Goal: Task Accomplishment & Management: Manage account settings

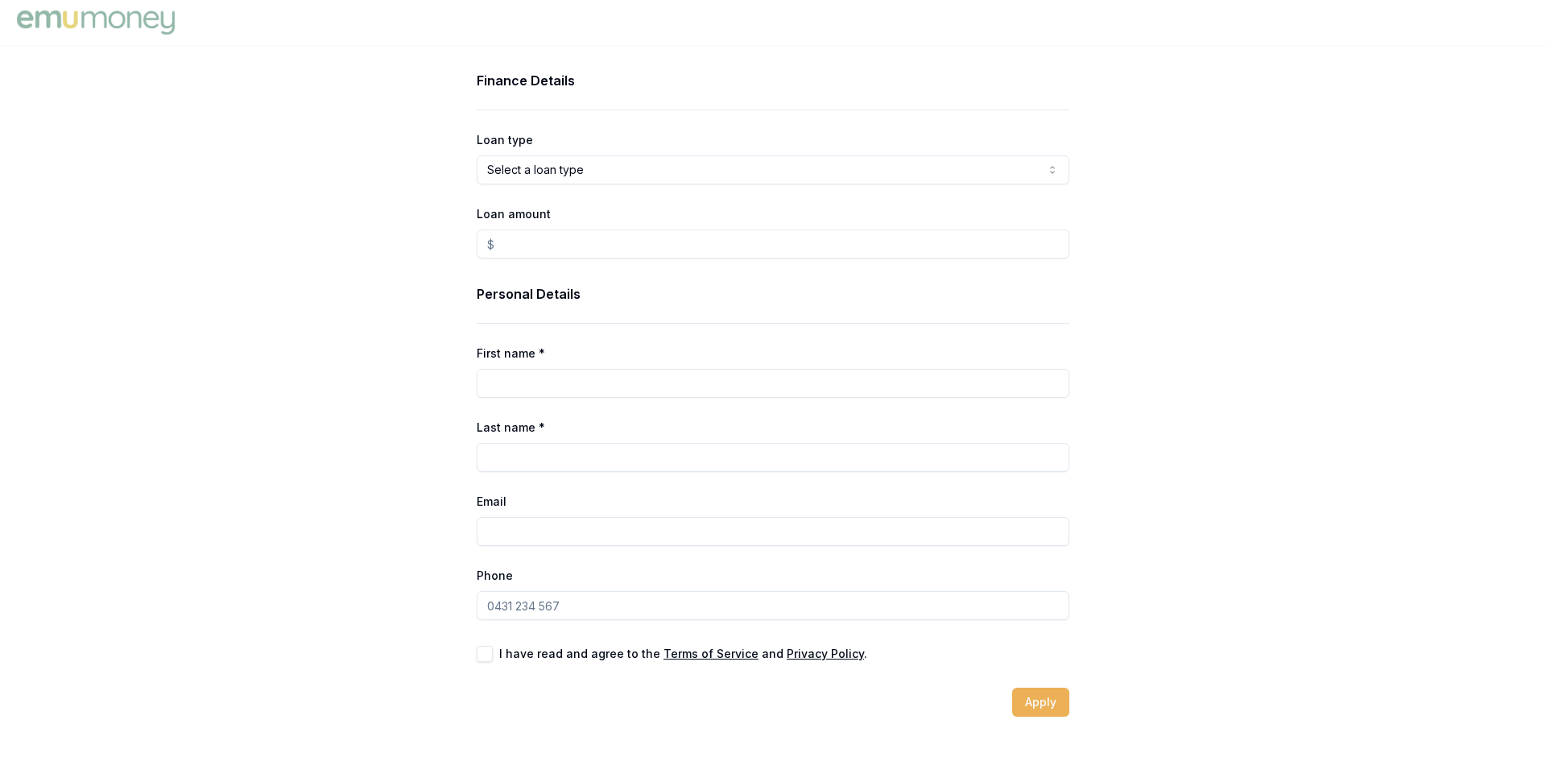
click at [57, 25] on img at bounding box center [96, 22] width 166 height 32
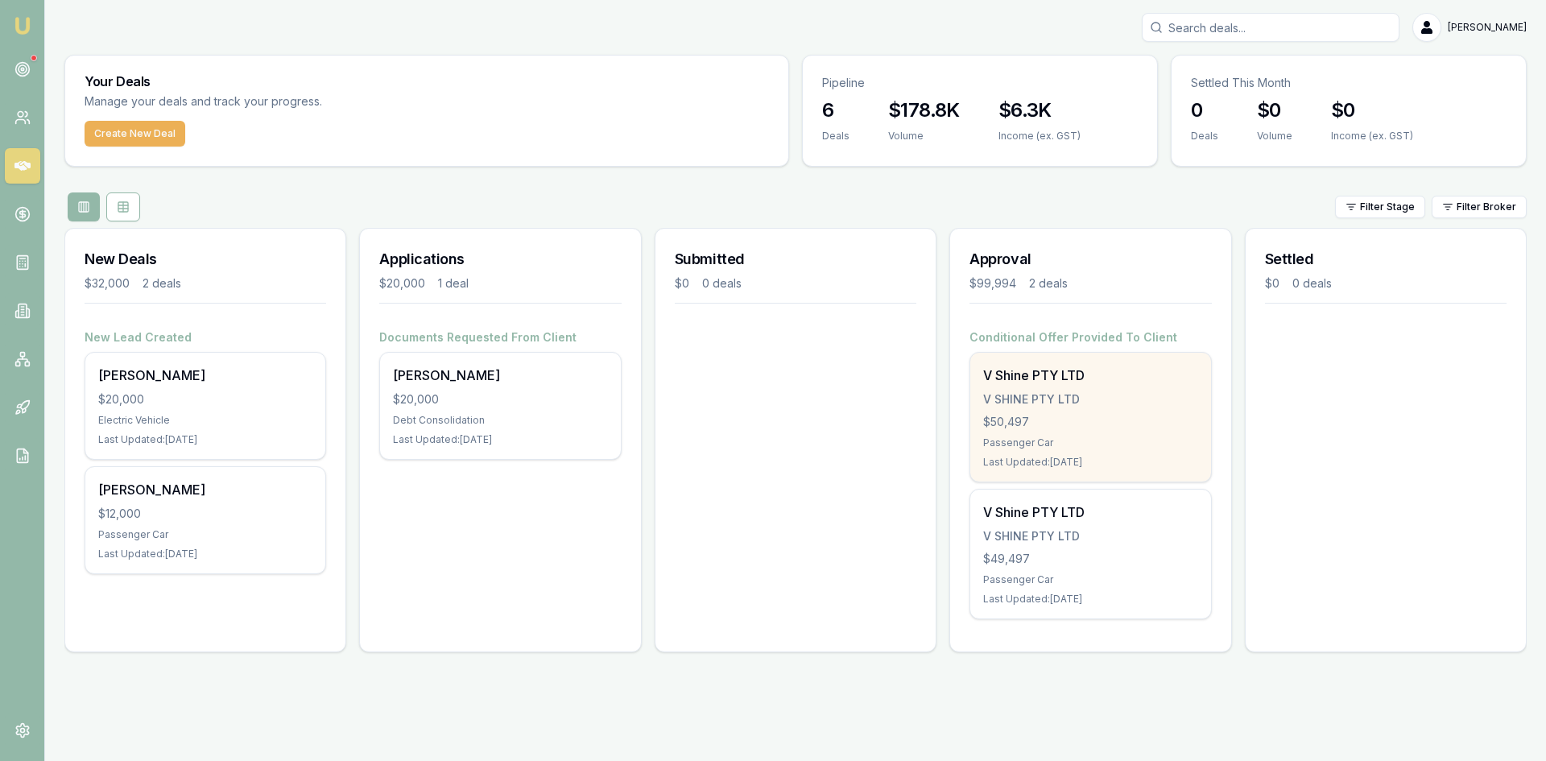
click at [1103, 419] on div "$50,497" at bounding box center [1090, 422] width 214 height 16
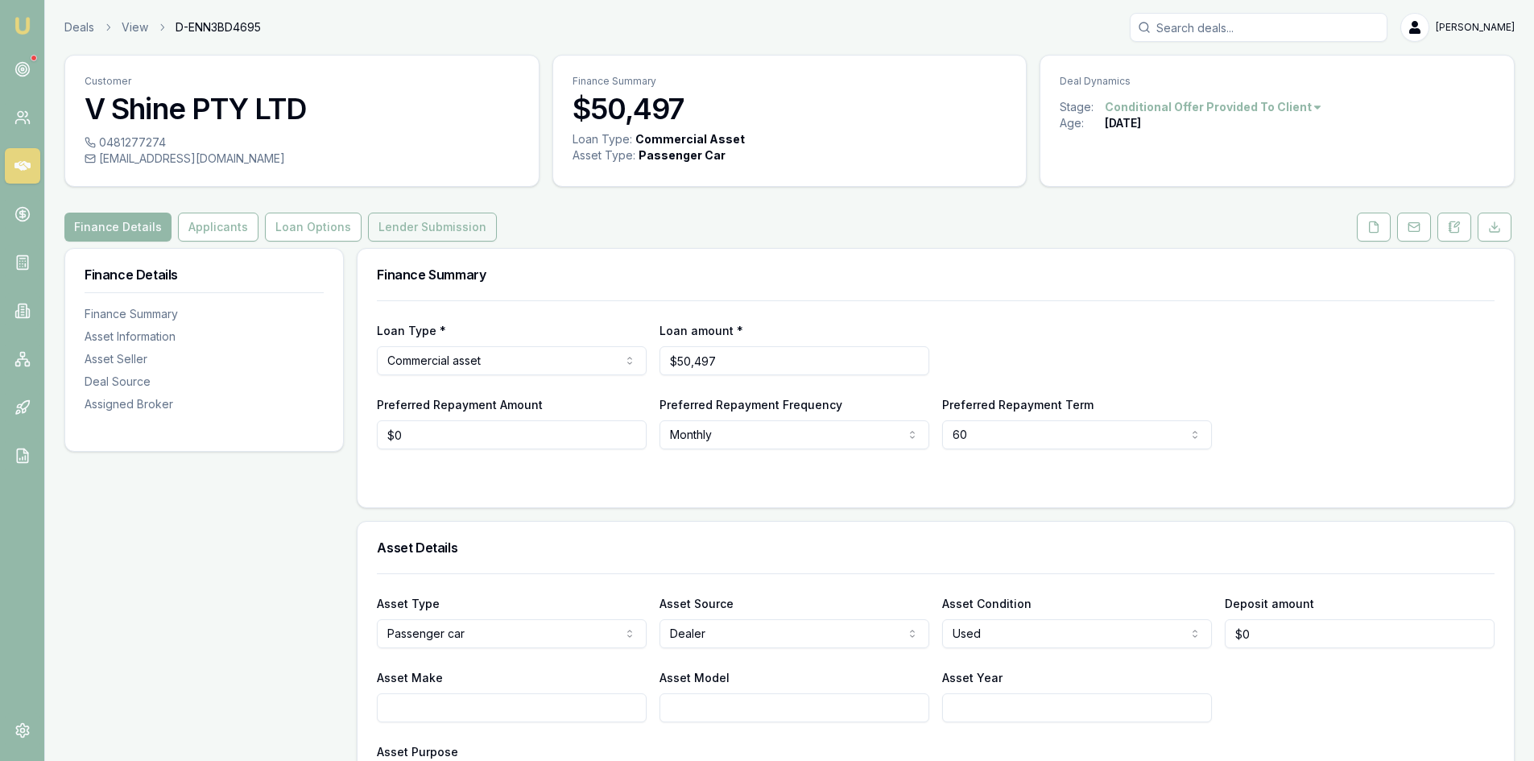
click at [440, 224] on button "Lender Submission" at bounding box center [432, 227] width 129 height 29
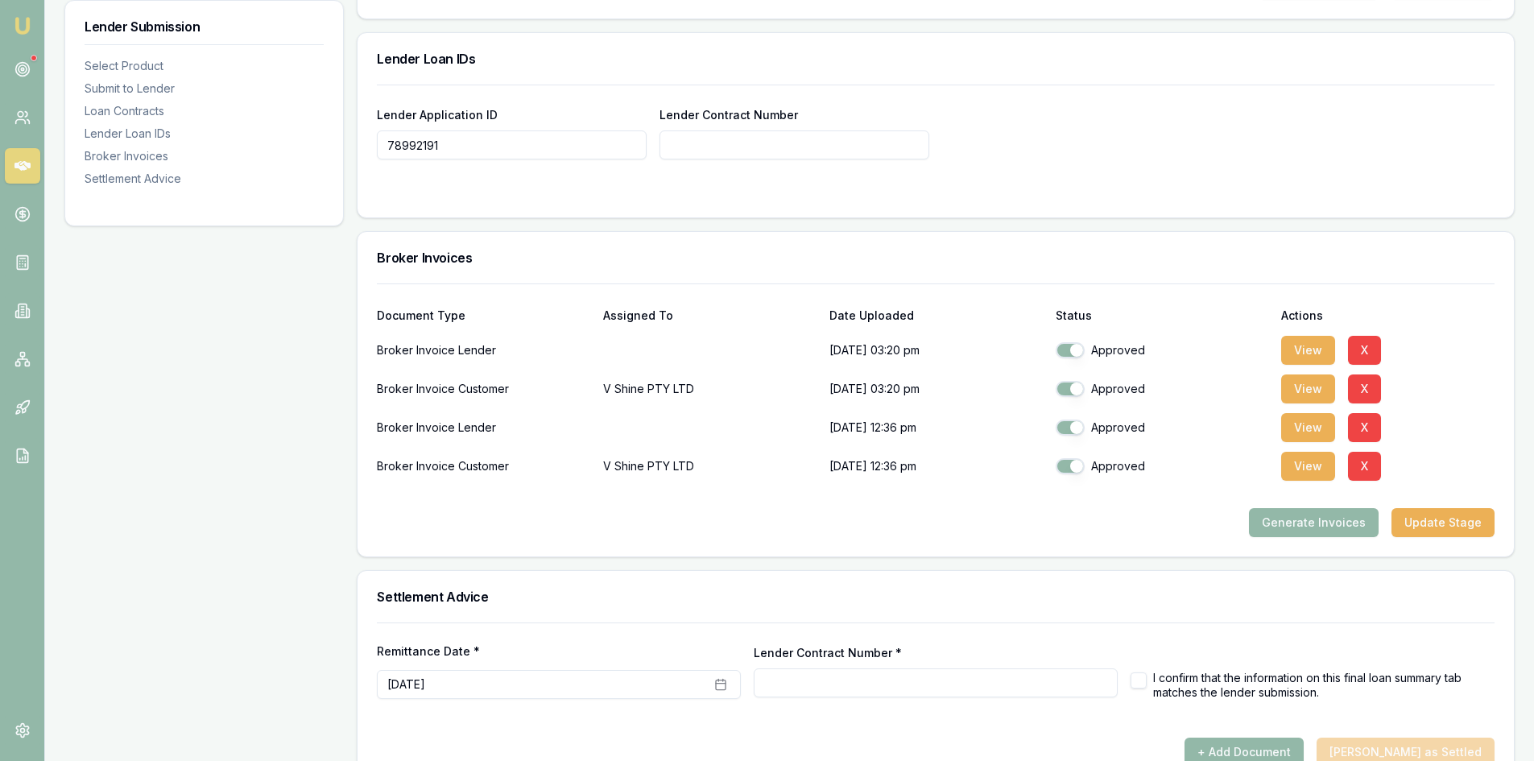
scroll to position [1166, 0]
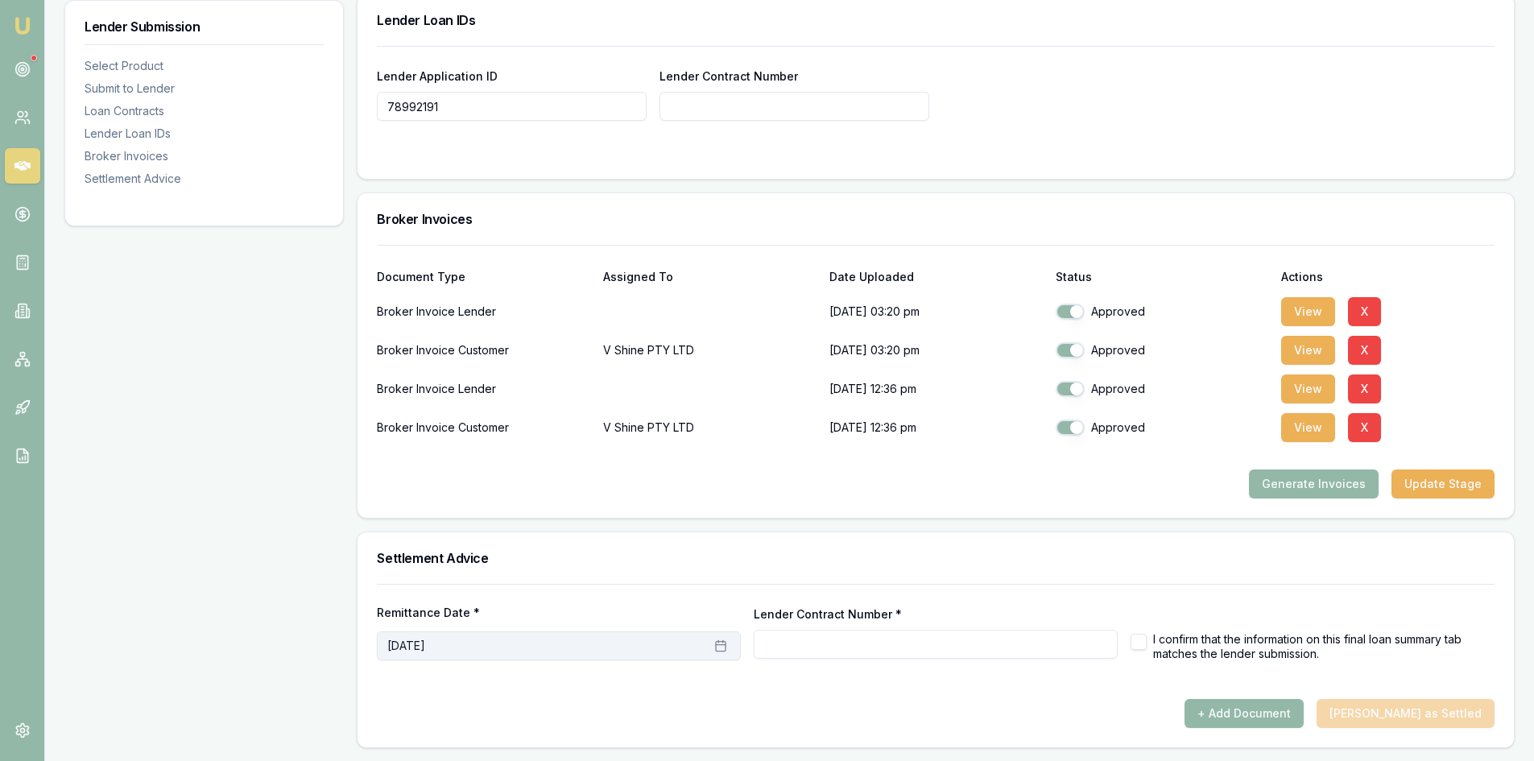
click at [718, 645] on icon "button" at bounding box center [721, 645] width 10 height 0
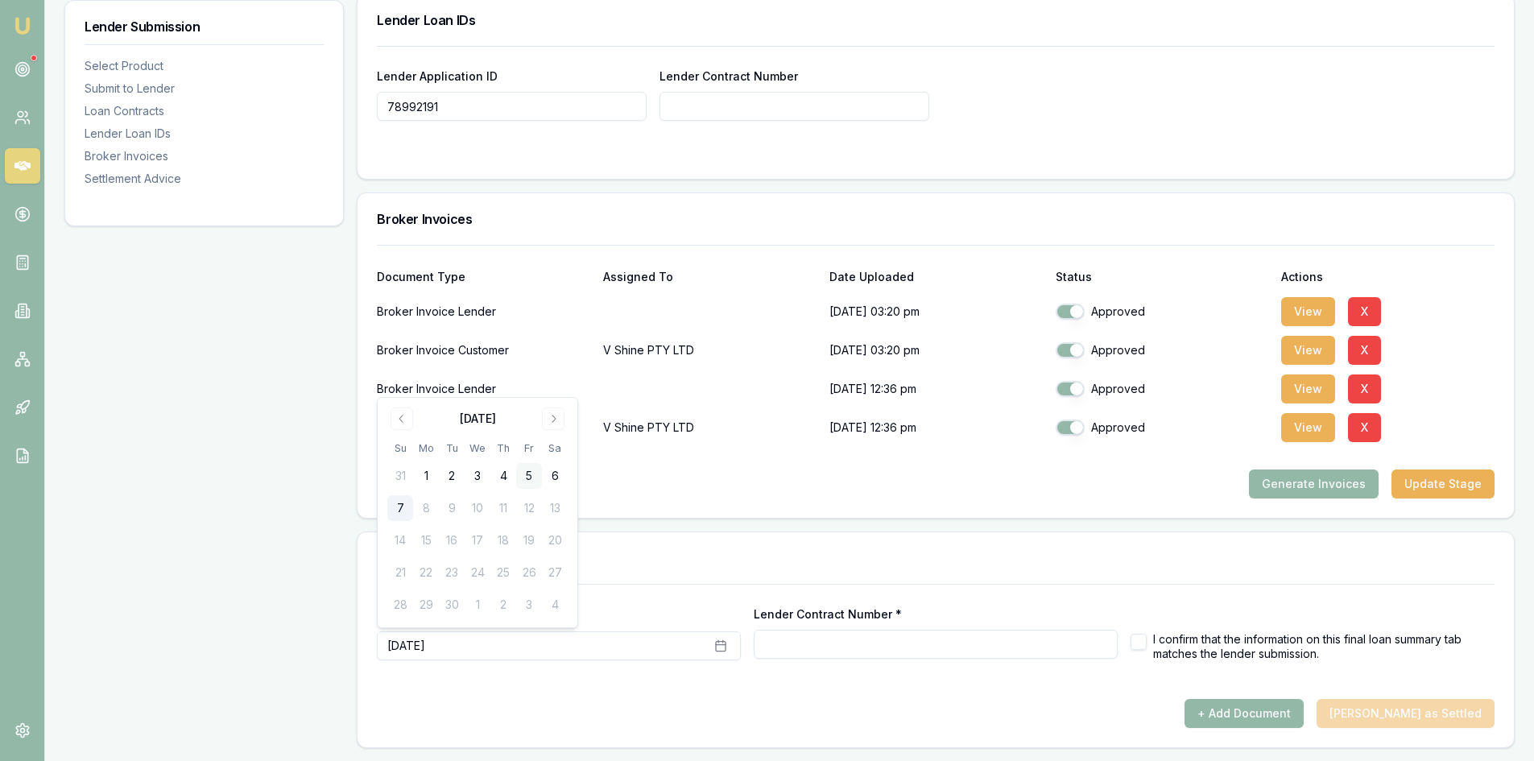
click at [524, 474] on button "5" at bounding box center [529, 476] width 26 height 26
click at [636, 691] on div at bounding box center [936, 692] width 1118 height 13
click at [1134, 637] on button "button" at bounding box center [1139, 642] width 16 height 16
checkbox input "true"
click at [1295, 714] on button "+ Add Document" at bounding box center [1244, 713] width 119 height 29
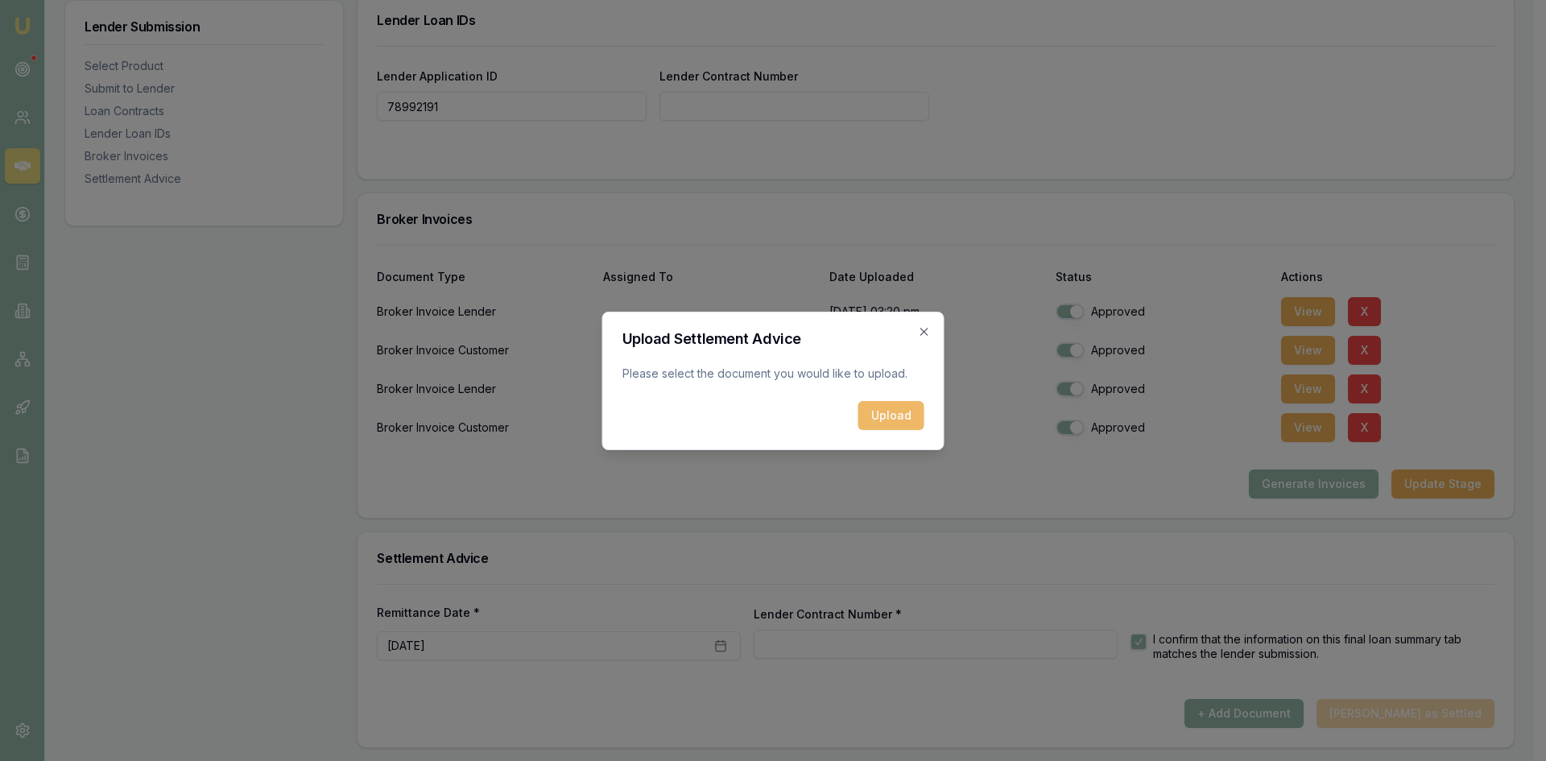
click at [880, 417] on button "Upload" at bounding box center [892, 415] width 66 height 29
click at [921, 333] on icon "button" at bounding box center [924, 331] width 13 height 13
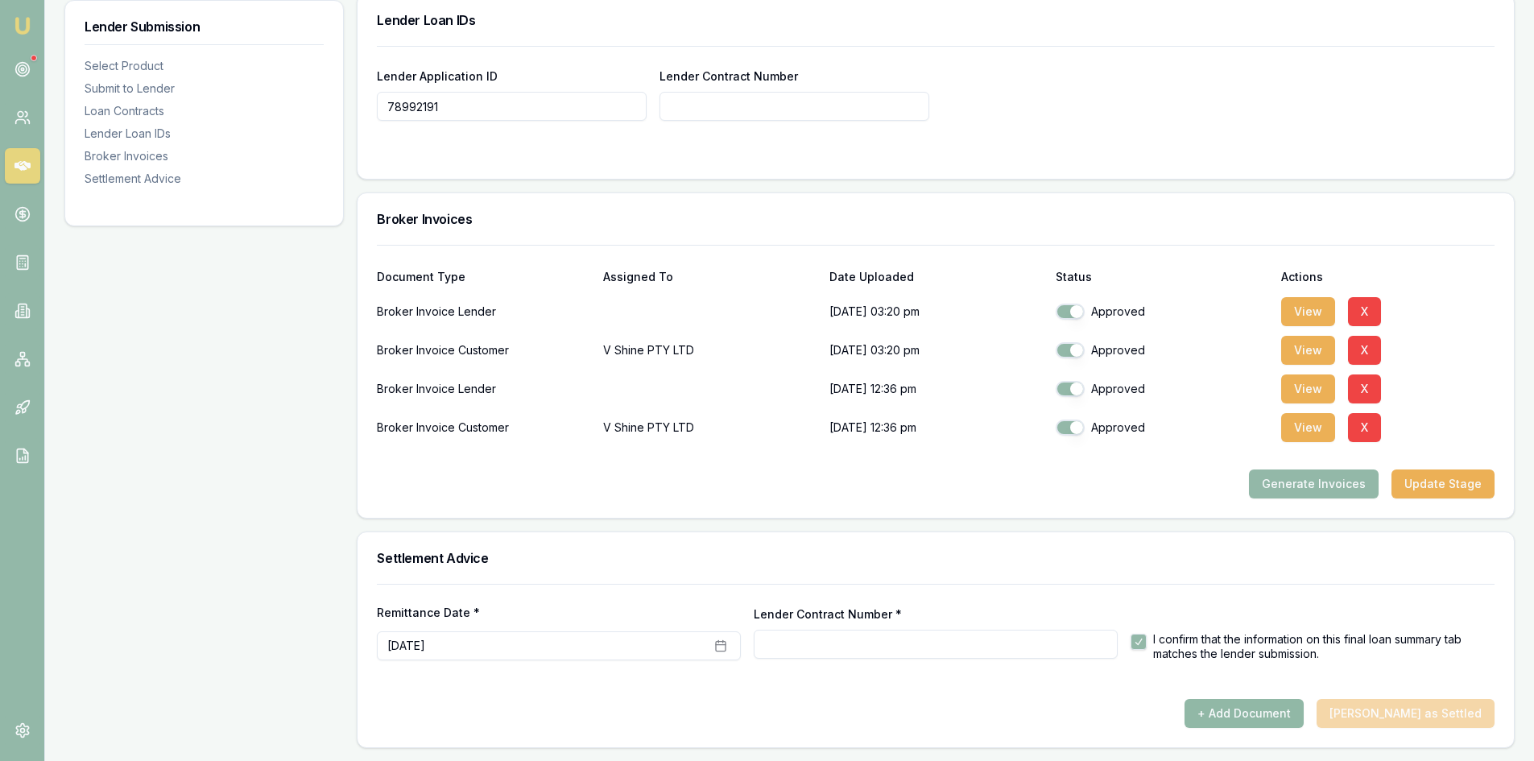
click at [1264, 722] on button "+ Add Document" at bounding box center [1244, 713] width 119 height 29
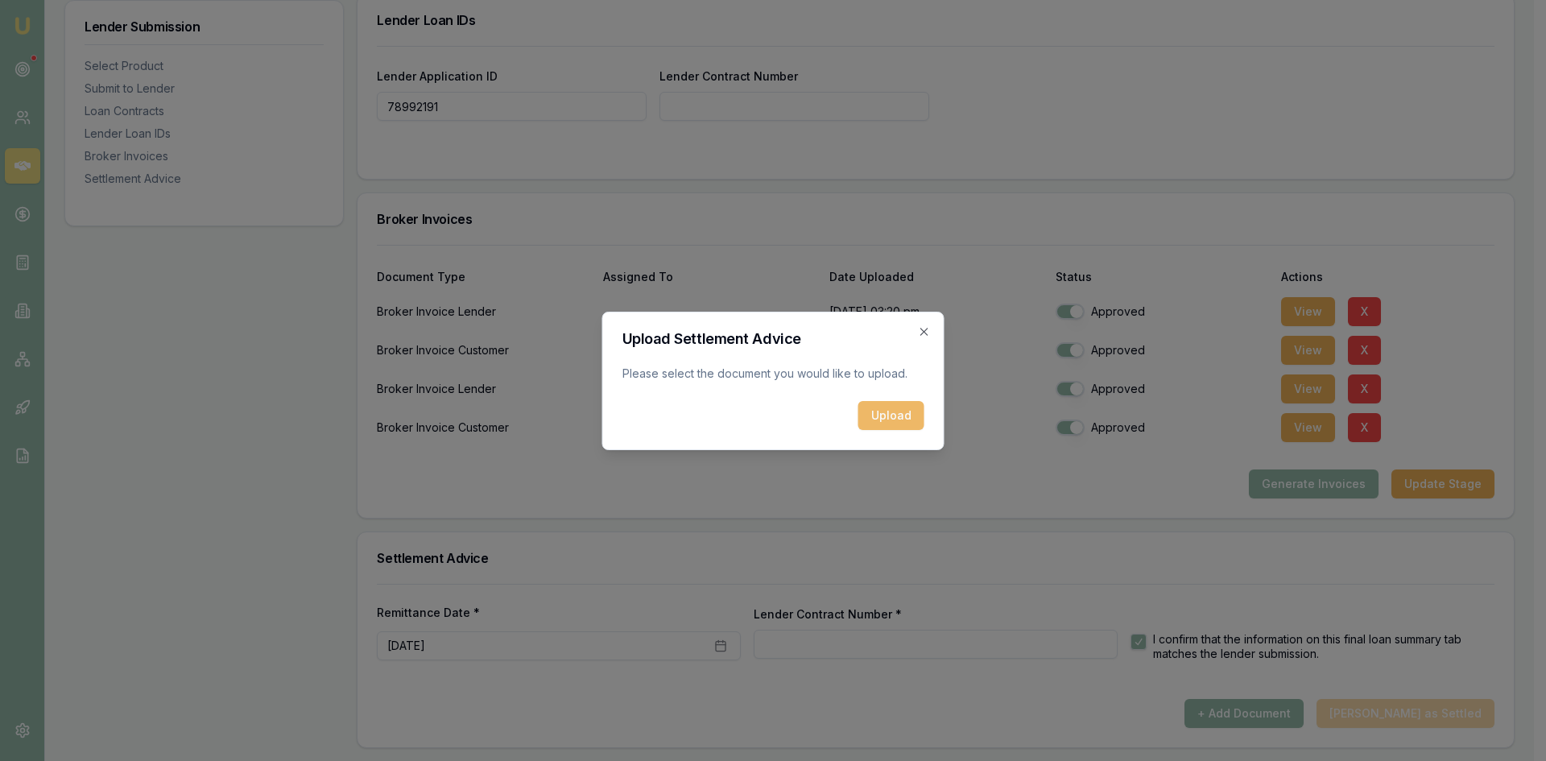
click at [879, 408] on button "Upload" at bounding box center [892, 415] width 66 height 29
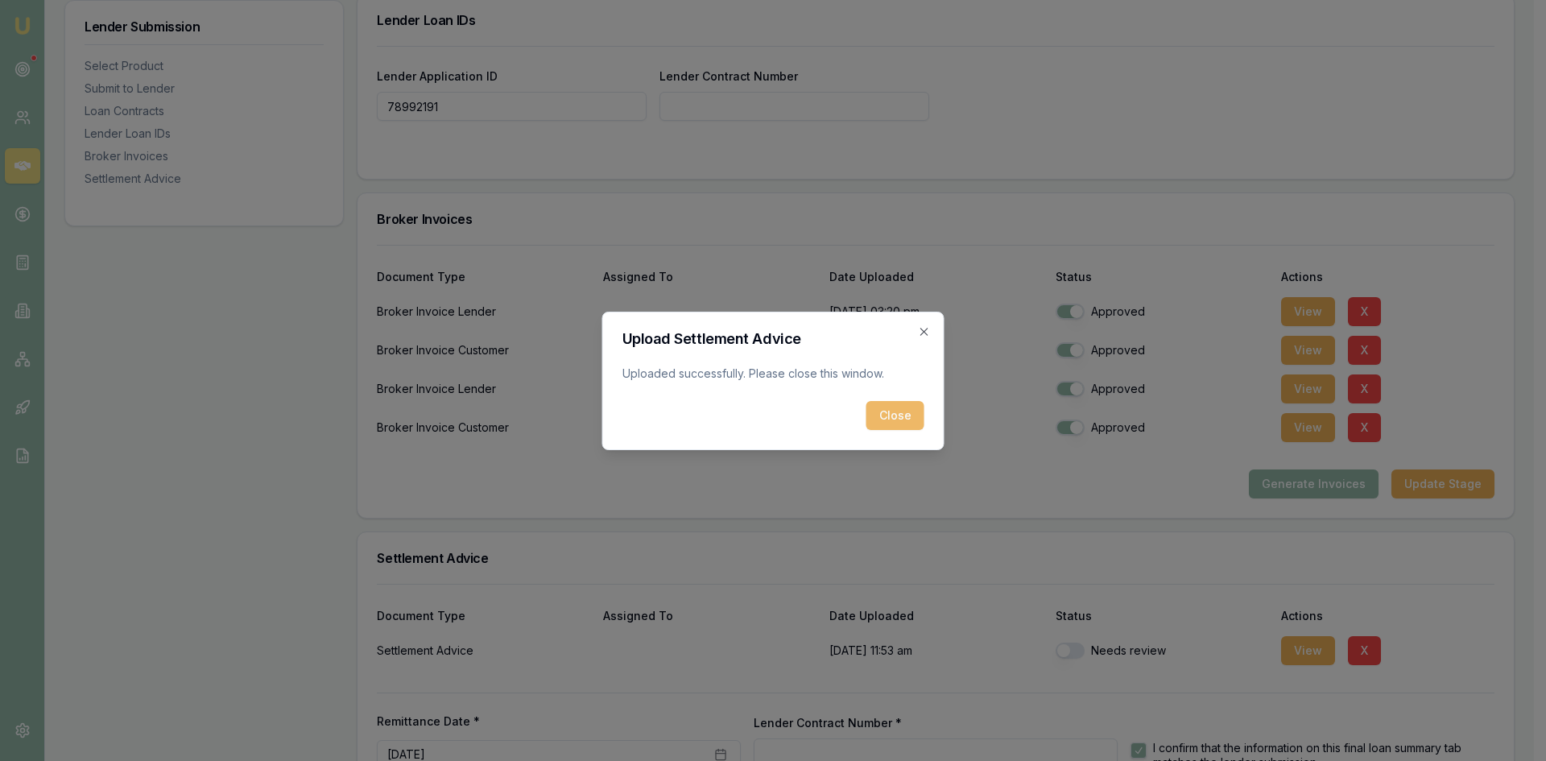
click at [892, 414] on button "Close" at bounding box center [896, 415] width 58 height 29
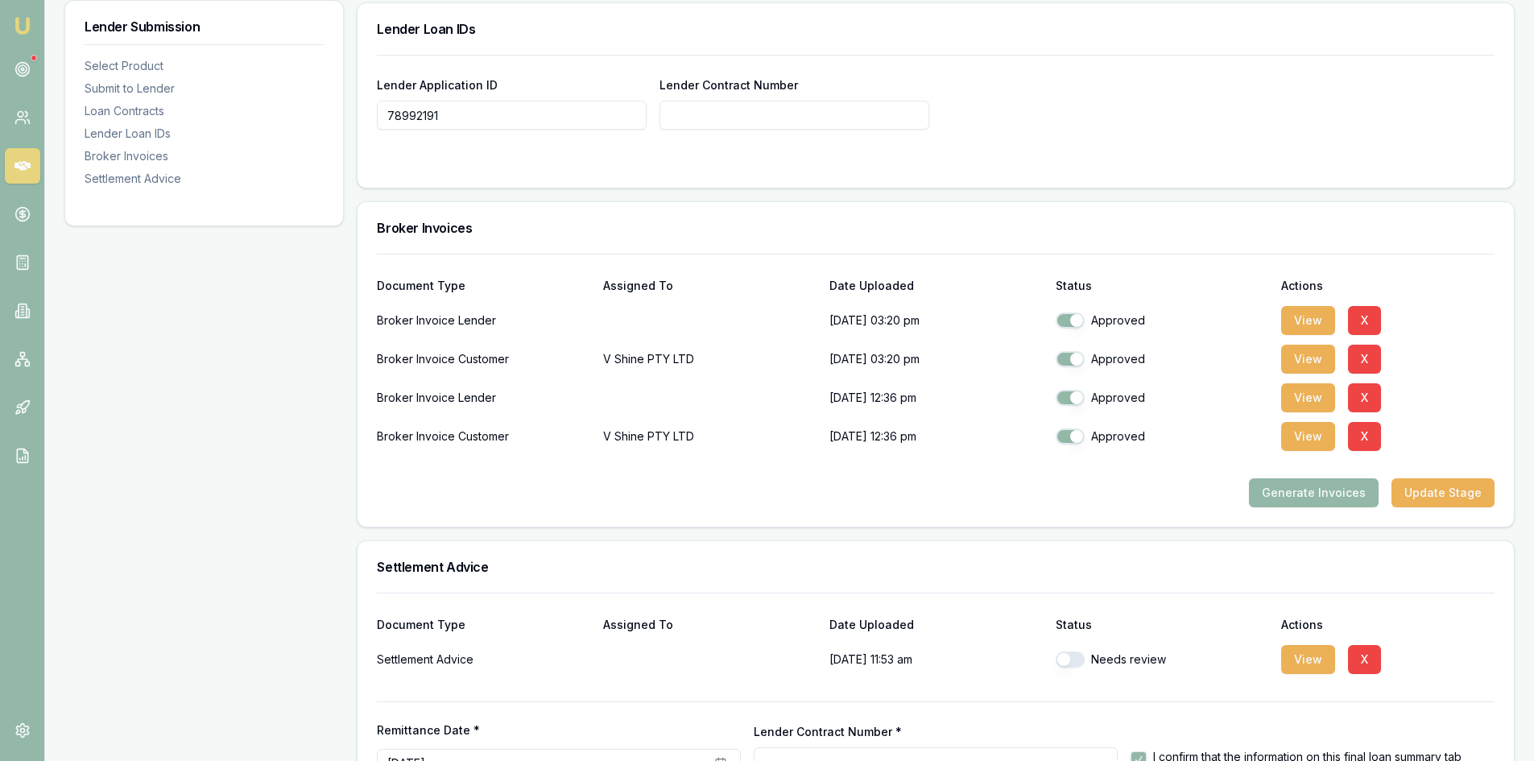
scroll to position [1275, 0]
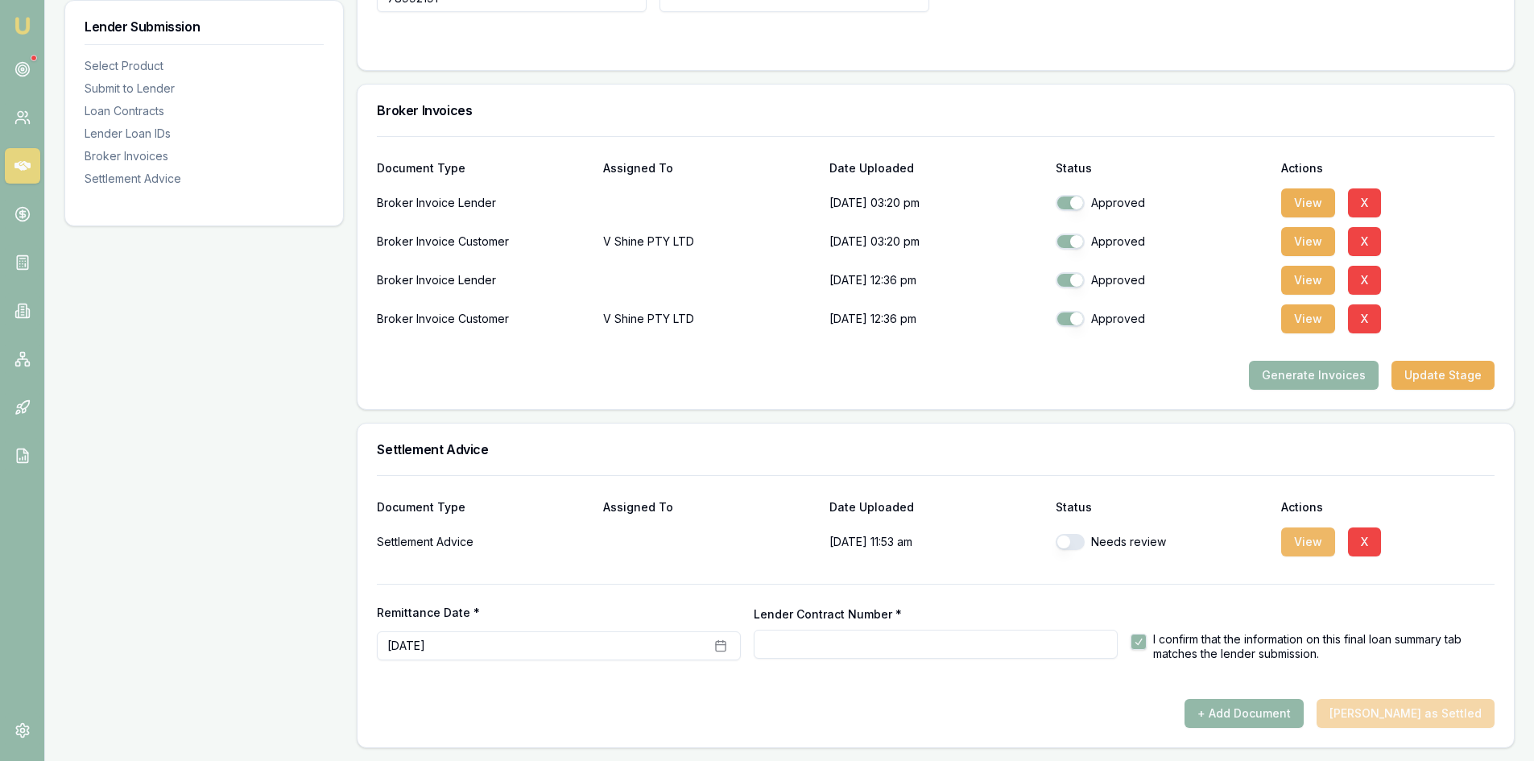
click at [1305, 544] on button "View" at bounding box center [1308, 542] width 54 height 29
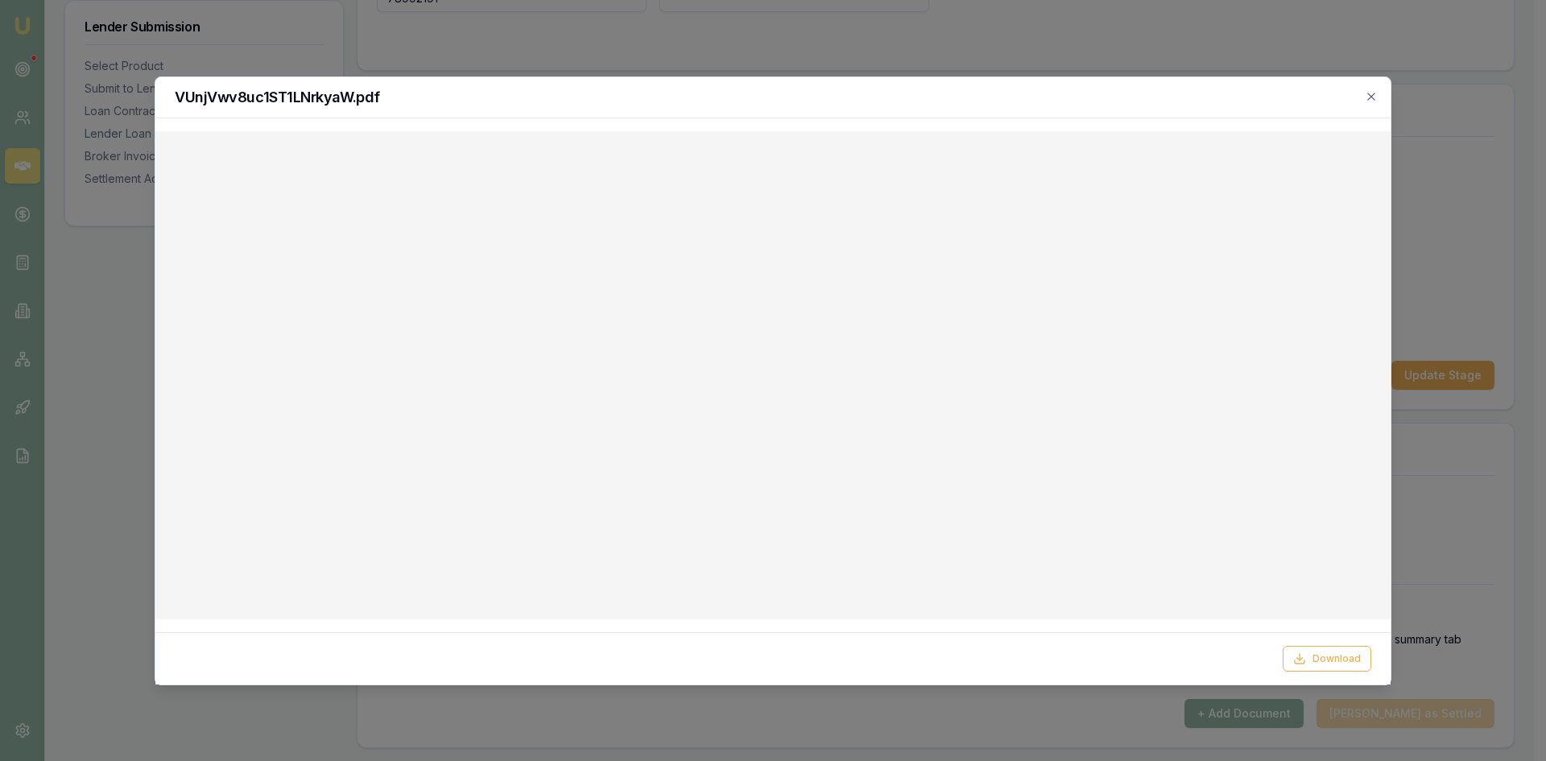
click at [1372, 104] on div "VUnjVwv8uc1ST1LNrkyaW.pdf" at bounding box center [772, 97] width 1235 height 41
click at [1364, 95] on h2 "VUnjVwv8uc1ST1LNrkyaW.pdf" at bounding box center [773, 97] width 1197 height 14
drag, startPoint x: 1374, startPoint y: 97, endPoint x: 1326, endPoint y: 106, distance: 48.3
click at [1373, 97] on icon "button" at bounding box center [1371, 96] width 13 height 13
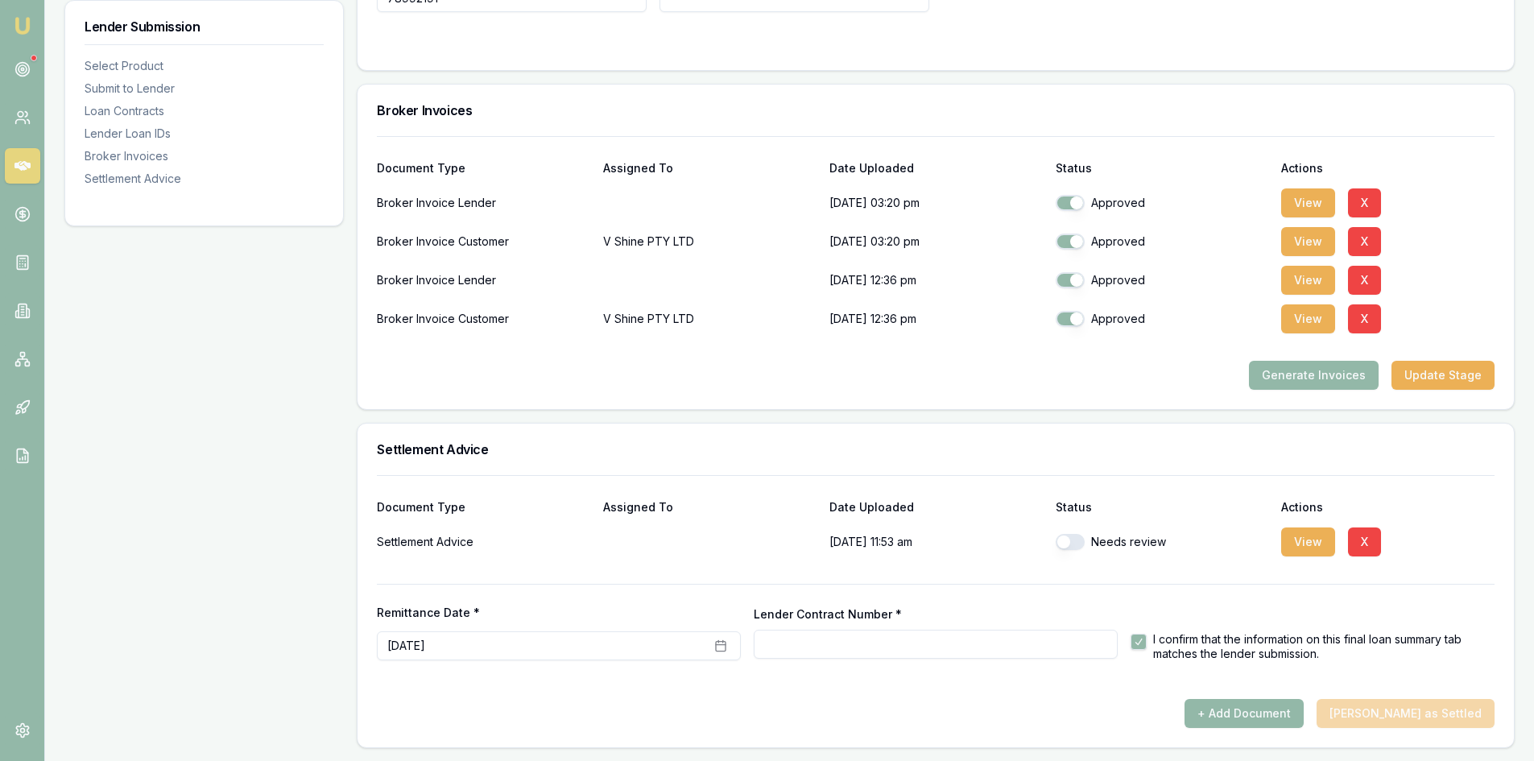
click at [1070, 549] on button "button" at bounding box center [1070, 542] width 29 height 16
checkbox input "true"
click at [1441, 717] on div "+ Add Document Mark Deal as Settled" at bounding box center [936, 713] width 1118 height 29
click at [950, 652] on input "Lender Contract Number *" at bounding box center [936, 644] width 364 height 29
click at [1289, 548] on button "View" at bounding box center [1308, 542] width 54 height 29
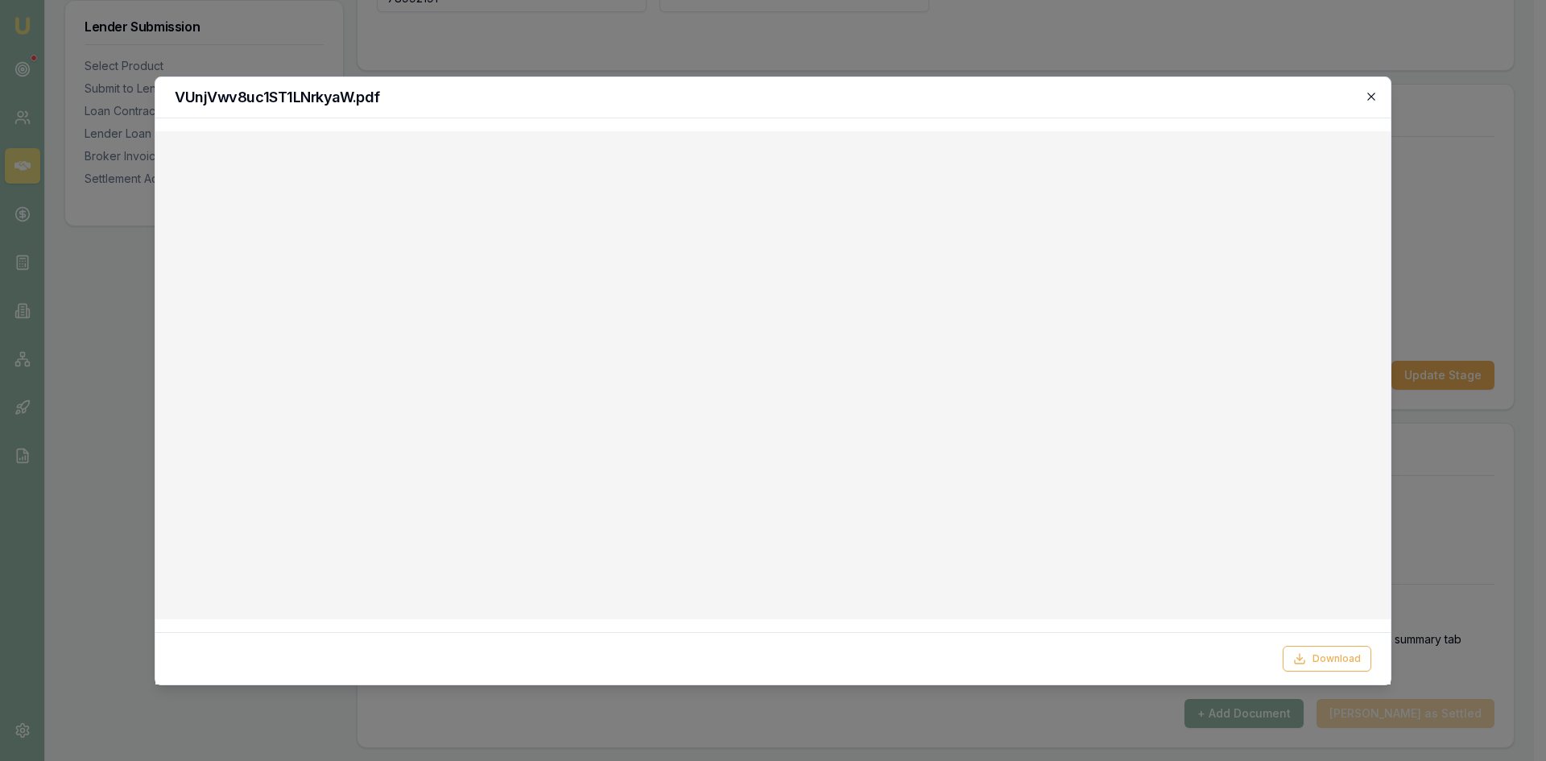
click at [1368, 97] on icon "button" at bounding box center [1371, 96] width 13 height 13
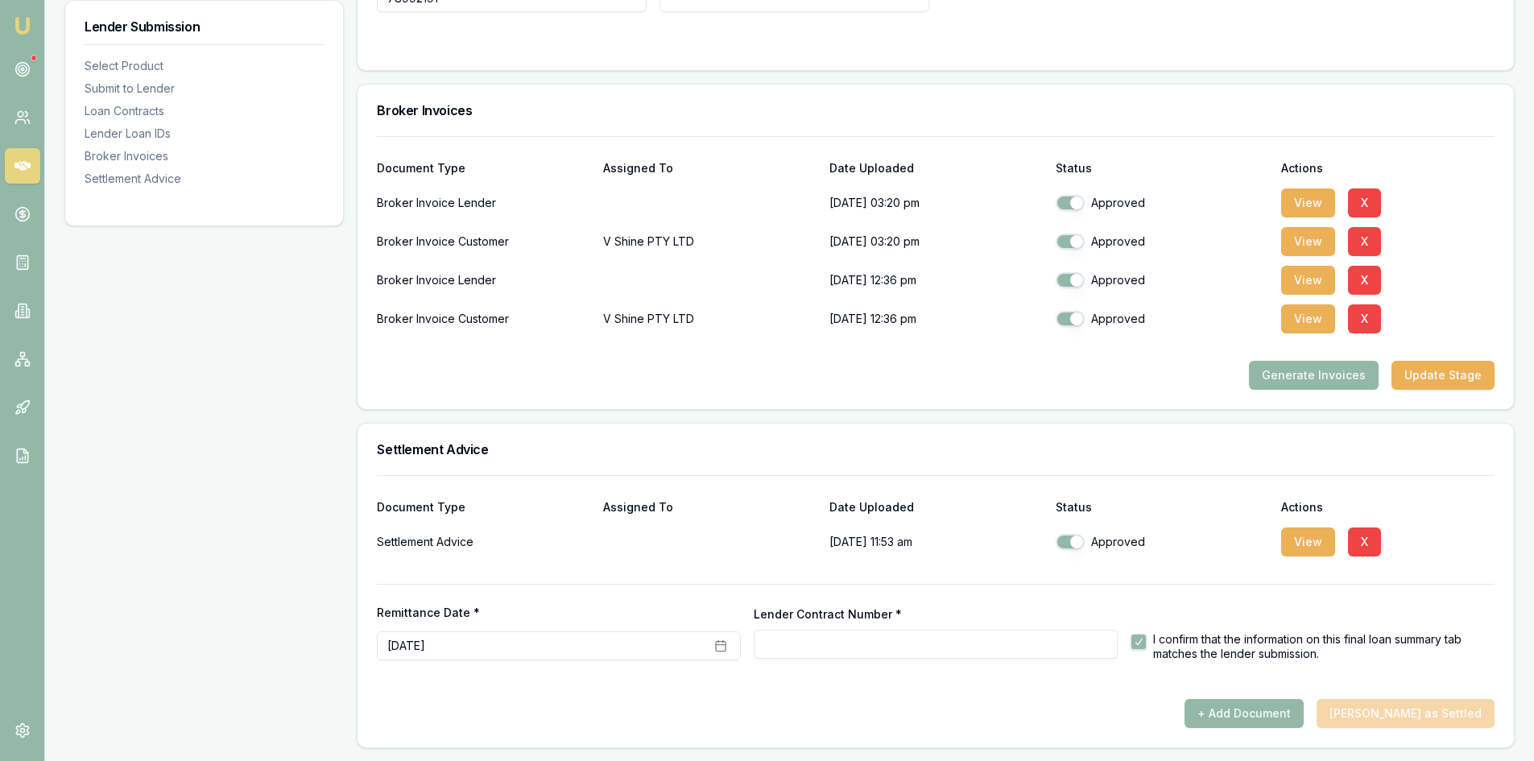
click at [803, 651] on input "Lender Contract Number *" at bounding box center [936, 644] width 364 height 29
paste input "RC78992191"
type input "RC78992191"
click at [1136, 691] on div at bounding box center [936, 692] width 1118 height 13
type input "RC78992191"
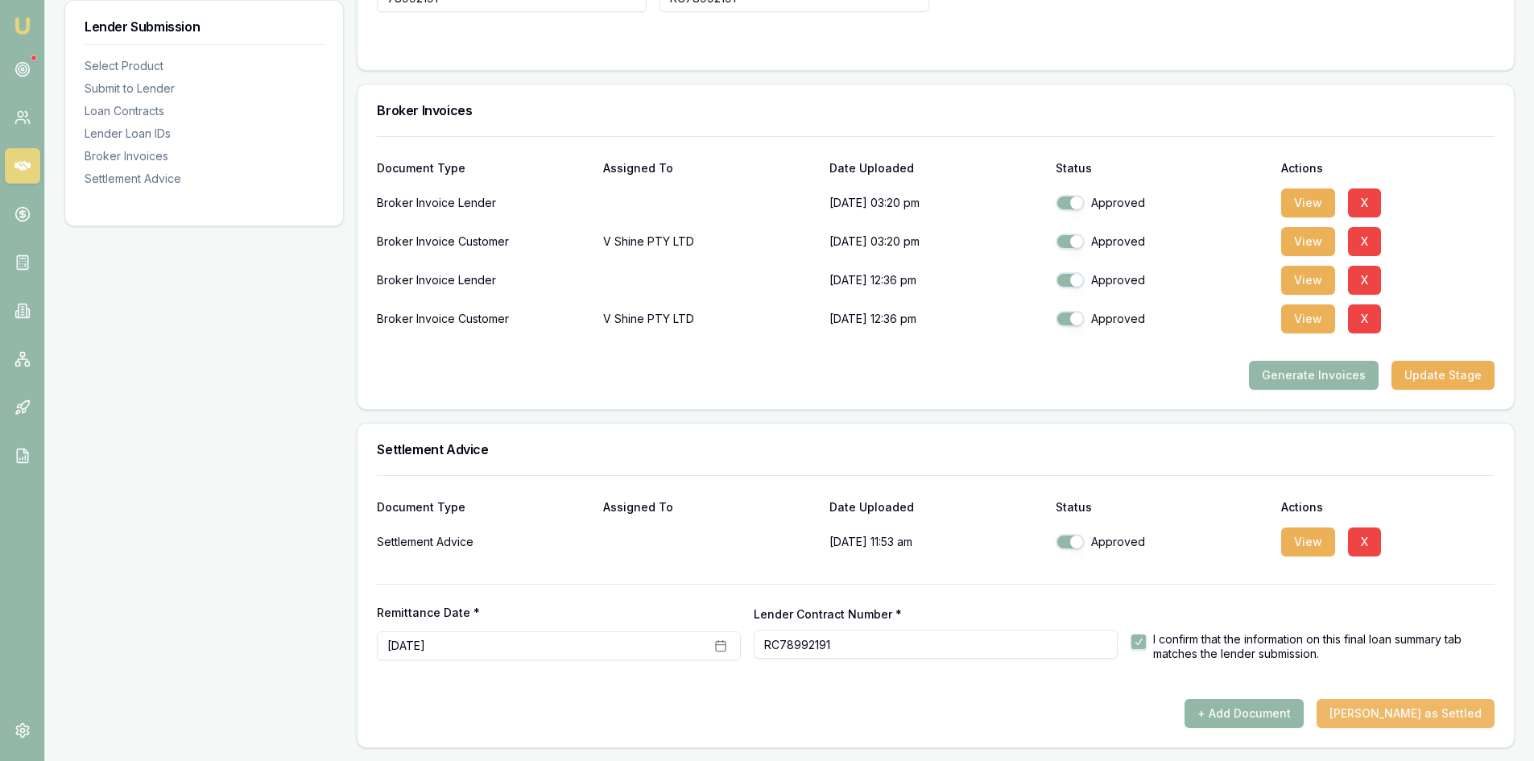
click at [1409, 716] on button "Mark Deal as Settled" at bounding box center [1406, 713] width 178 height 29
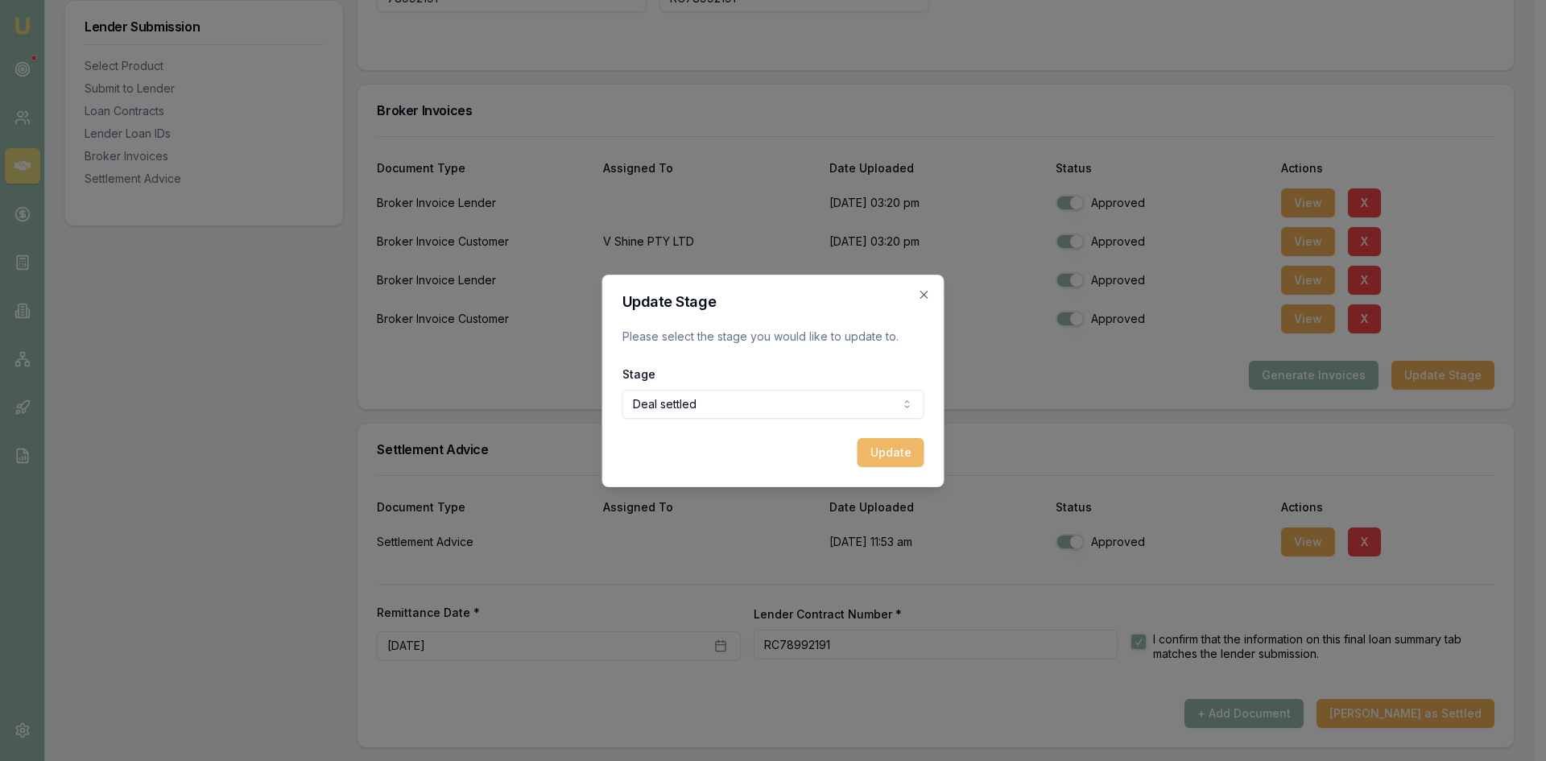
click button "Update"
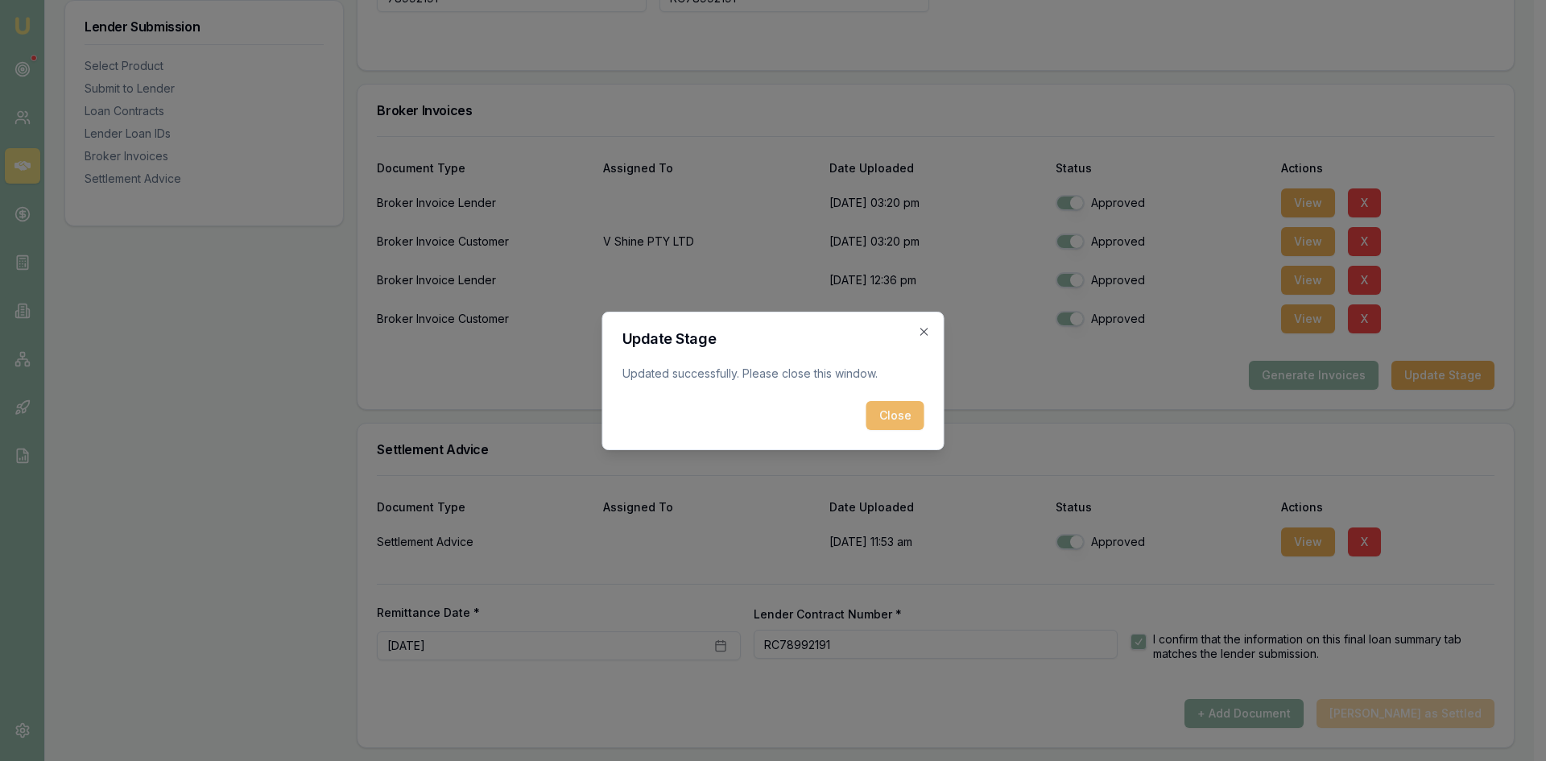
click button "Close"
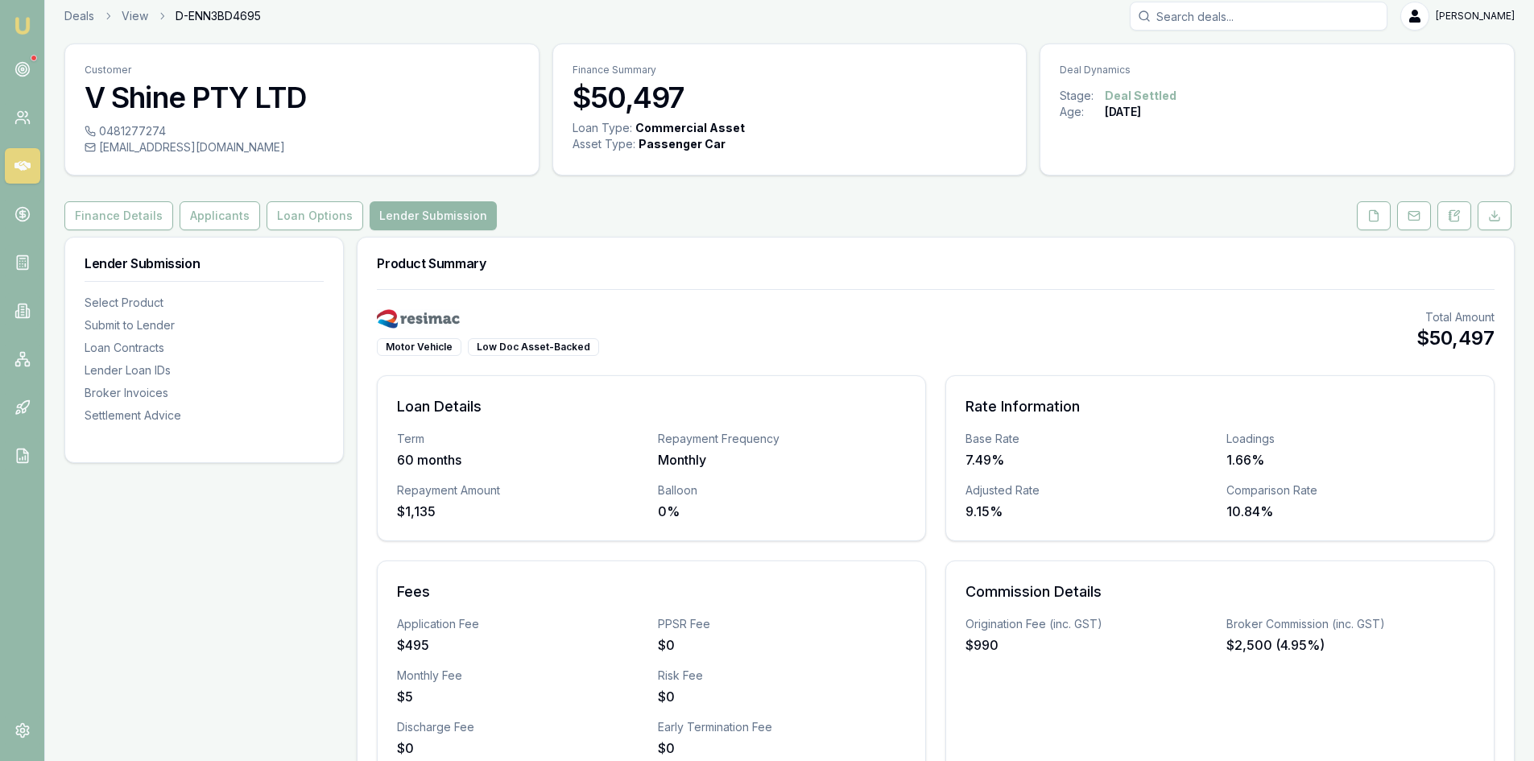
scroll to position [0, 0]
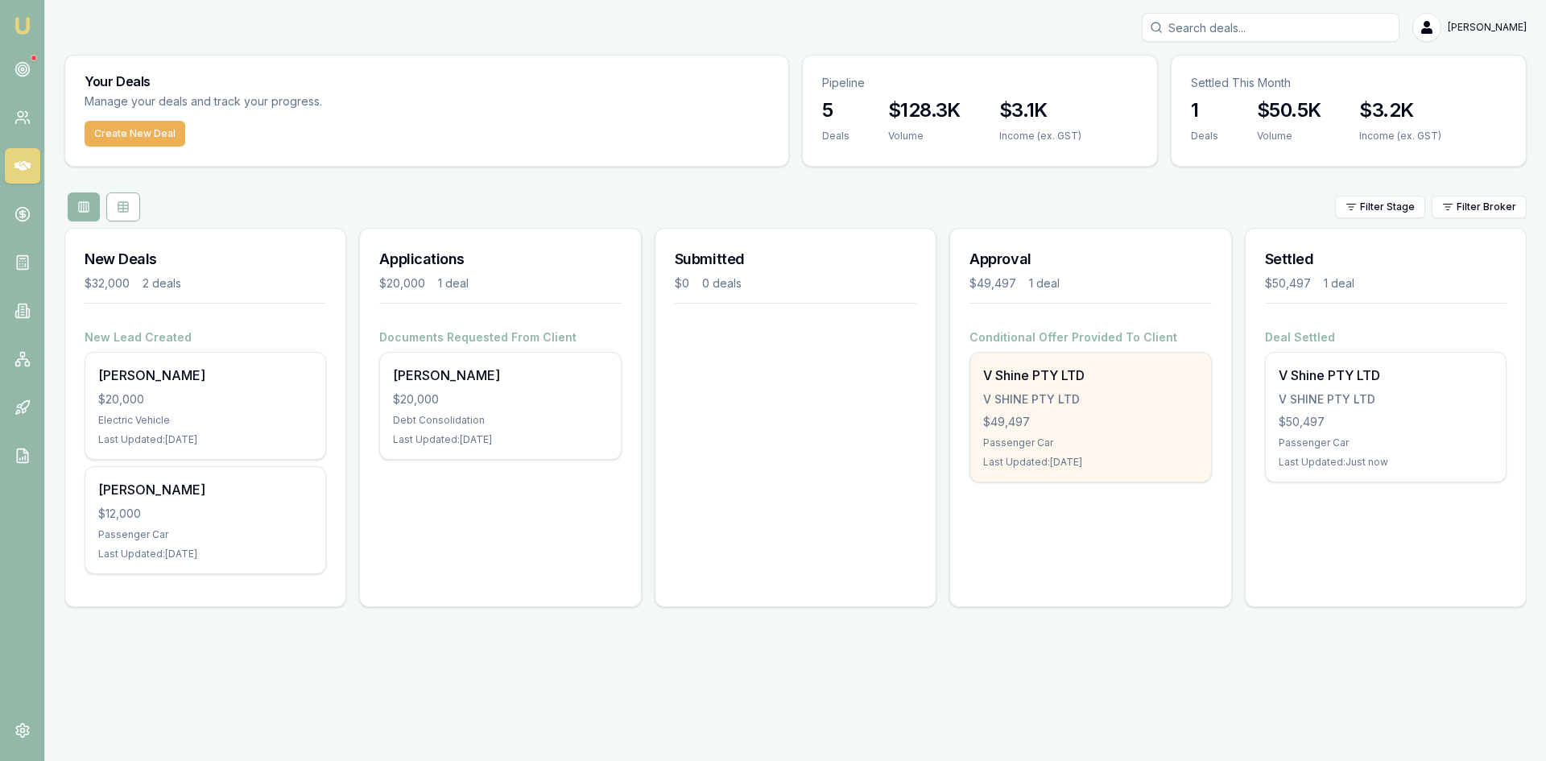
click at [1053, 420] on div "$49,497" at bounding box center [1090, 422] width 214 height 16
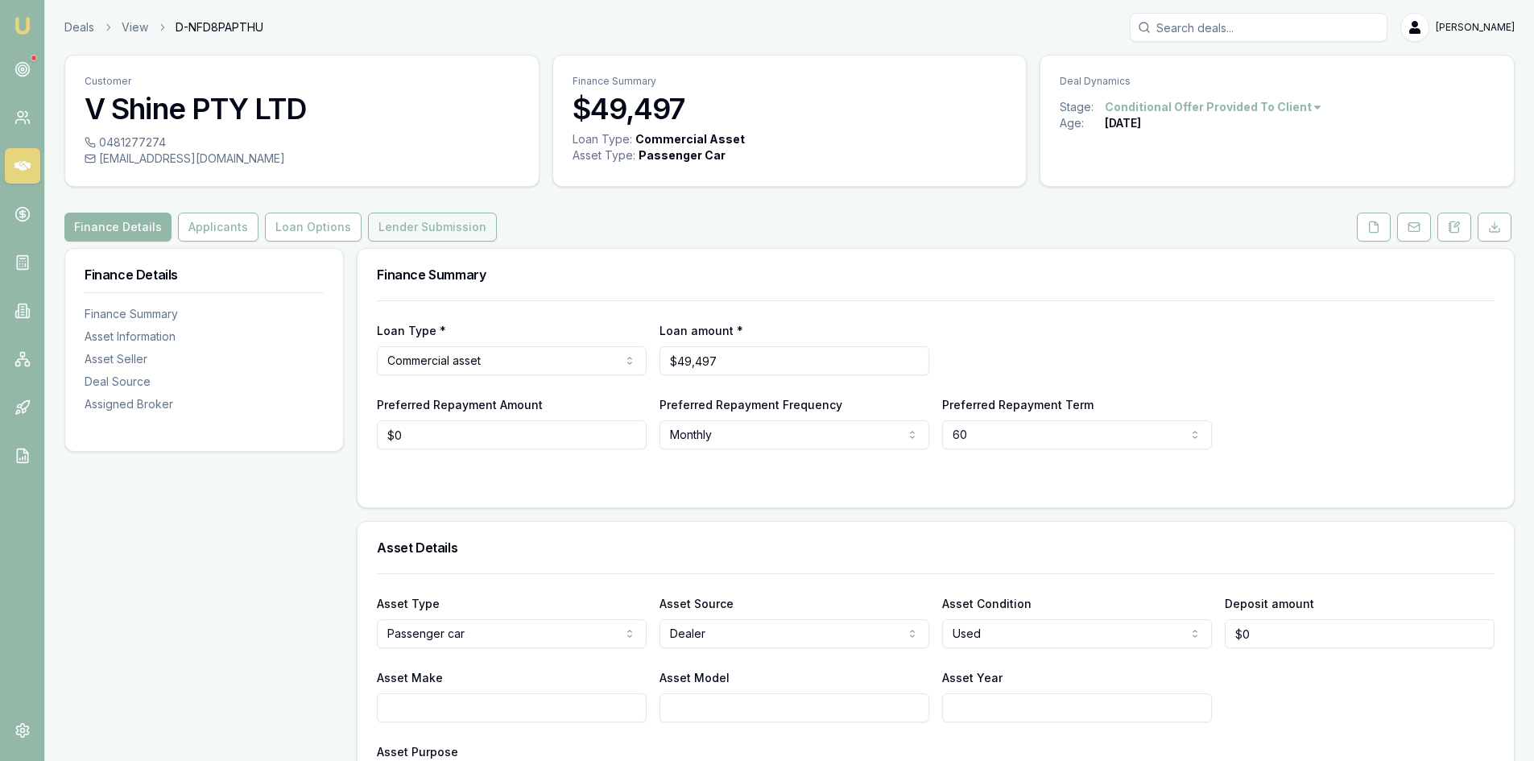
click at [431, 231] on button "Lender Submission" at bounding box center [432, 227] width 129 height 29
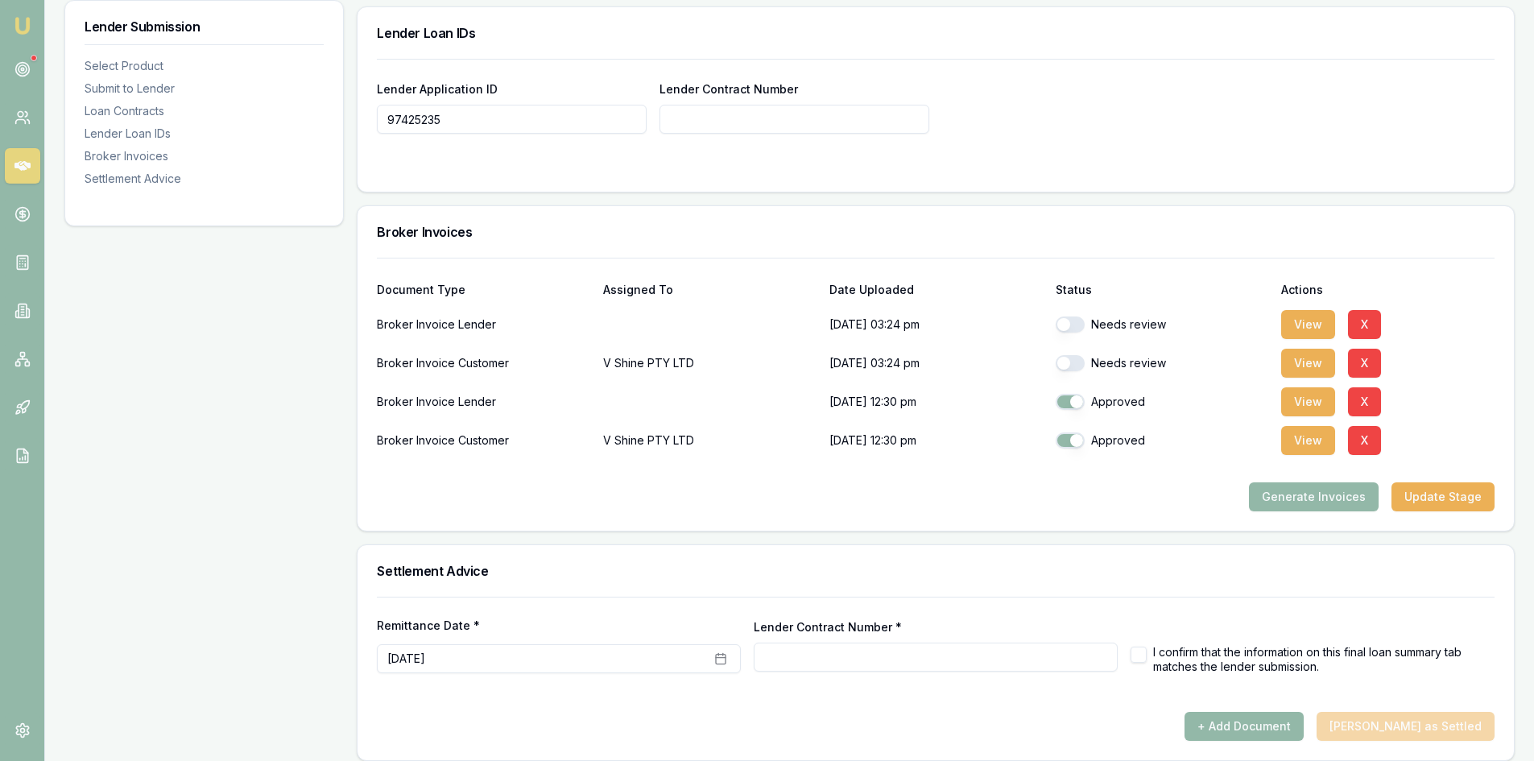
scroll to position [1166, 0]
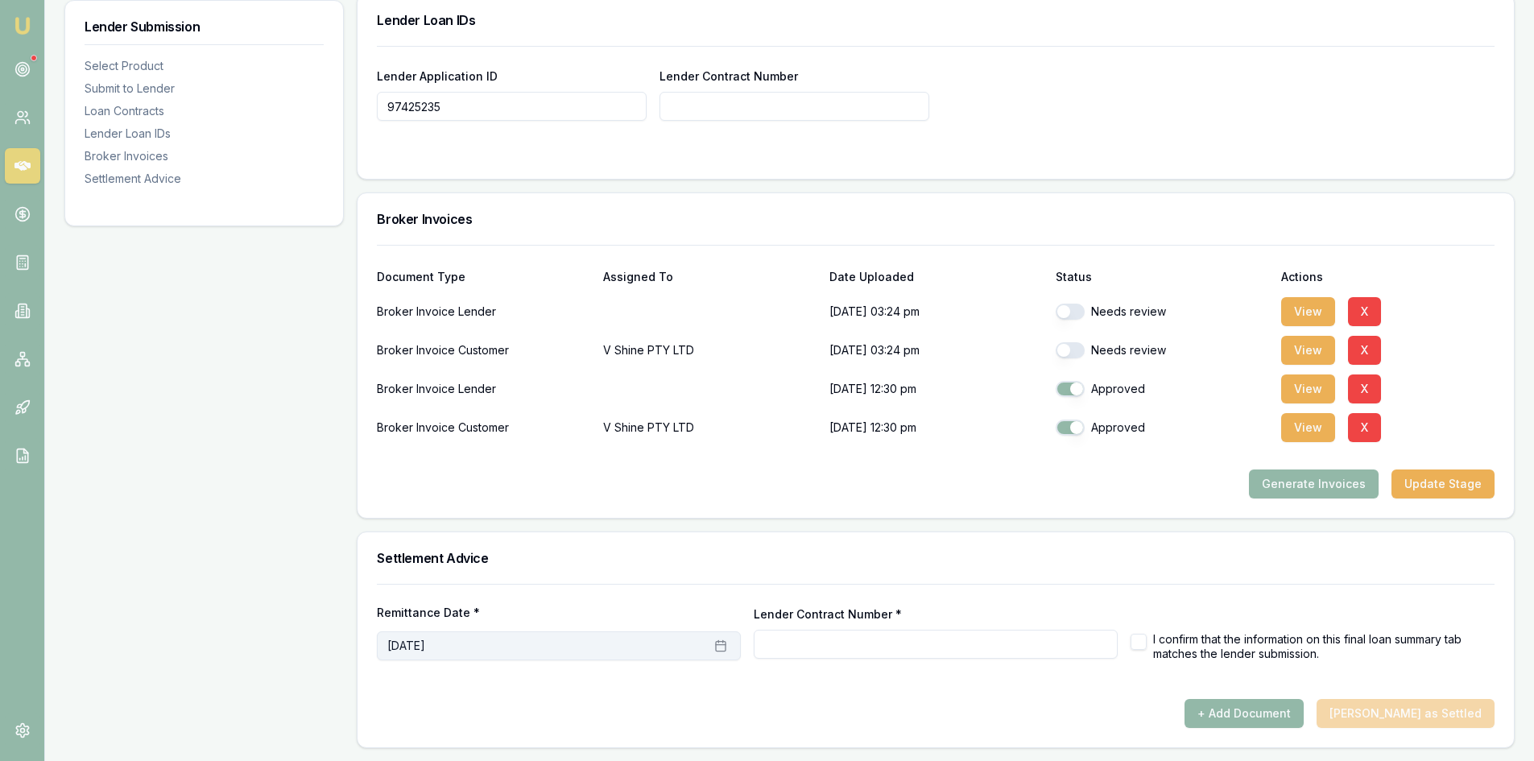
click at [724, 645] on icon "button" at bounding box center [721, 645] width 10 height 0
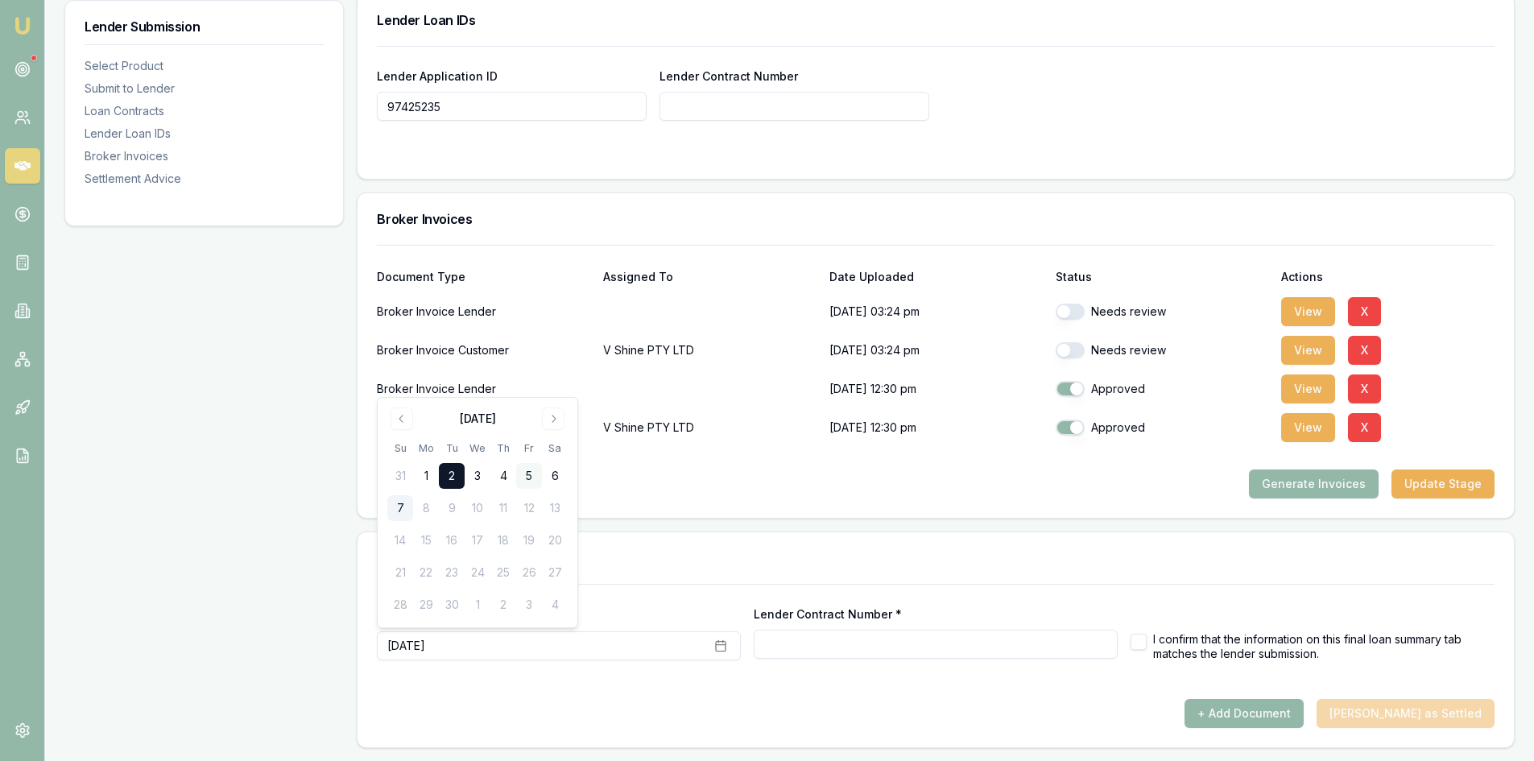
click at [523, 473] on button "5" at bounding box center [529, 476] width 26 height 26
click at [832, 639] on input "Lender Contract Number *" at bounding box center [936, 644] width 364 height 29
click at [1070, 311] on button "button" at bounding box center [1070, 312] width 29 height 16
checkbox input "true"
click at [1072, 350] on button "button" at bounding box center [1070, 350] width 29 height 16
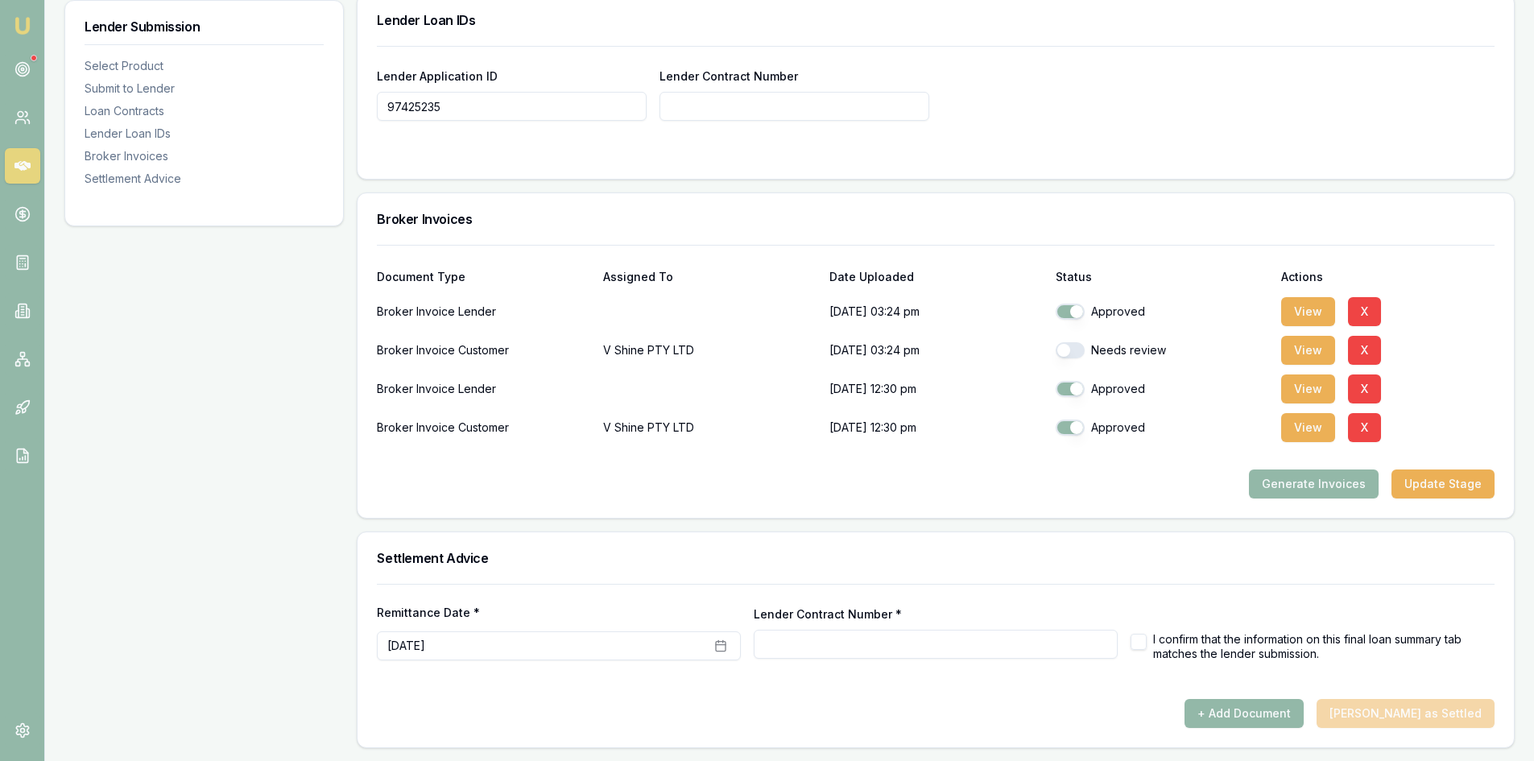
checkbox input "true"
click at [1145, 640] on button "button" at bounding box center [1139, 642] width 16 height 16
checkbox input "true"
click at [1272, 719] on button "+ Add Document" at bounding box center [1244, 713] width 119 height 29
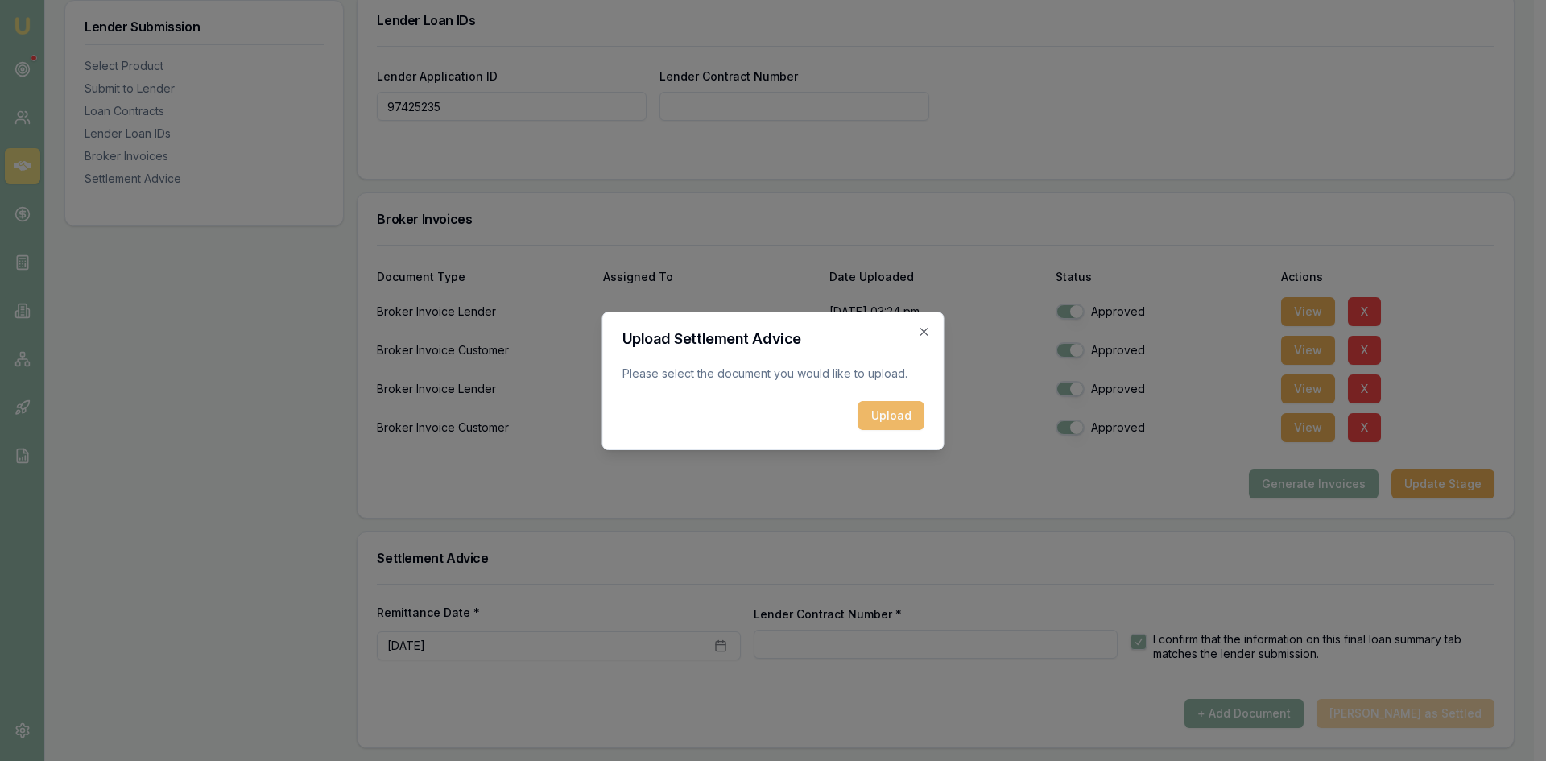
click at [894, 428] on button "Upload" at bounding box center [892, 415] width 66 height 29
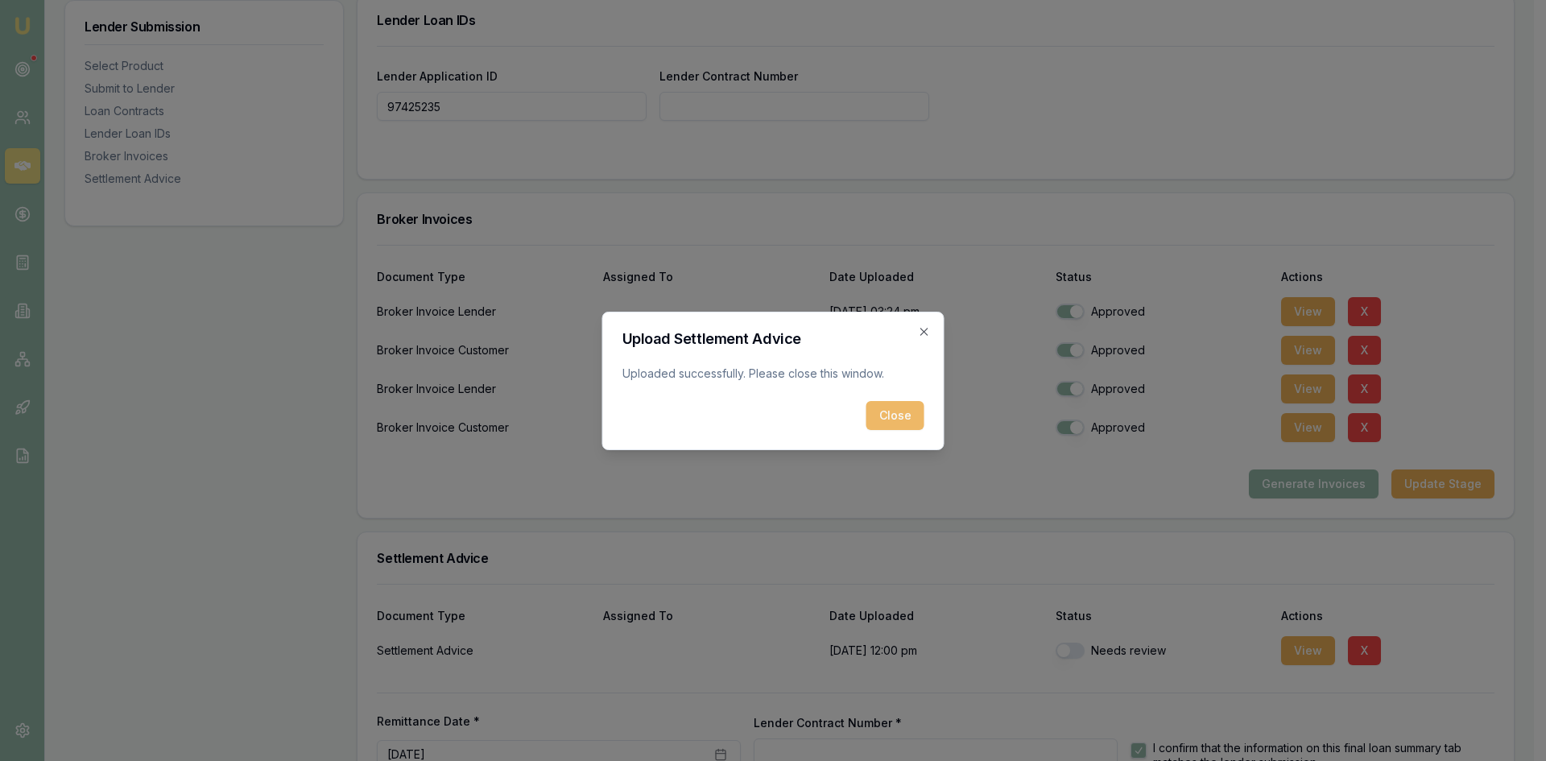
click at [883, 410] on button "Close" at bounding box center [896, 415] width 58 height 29
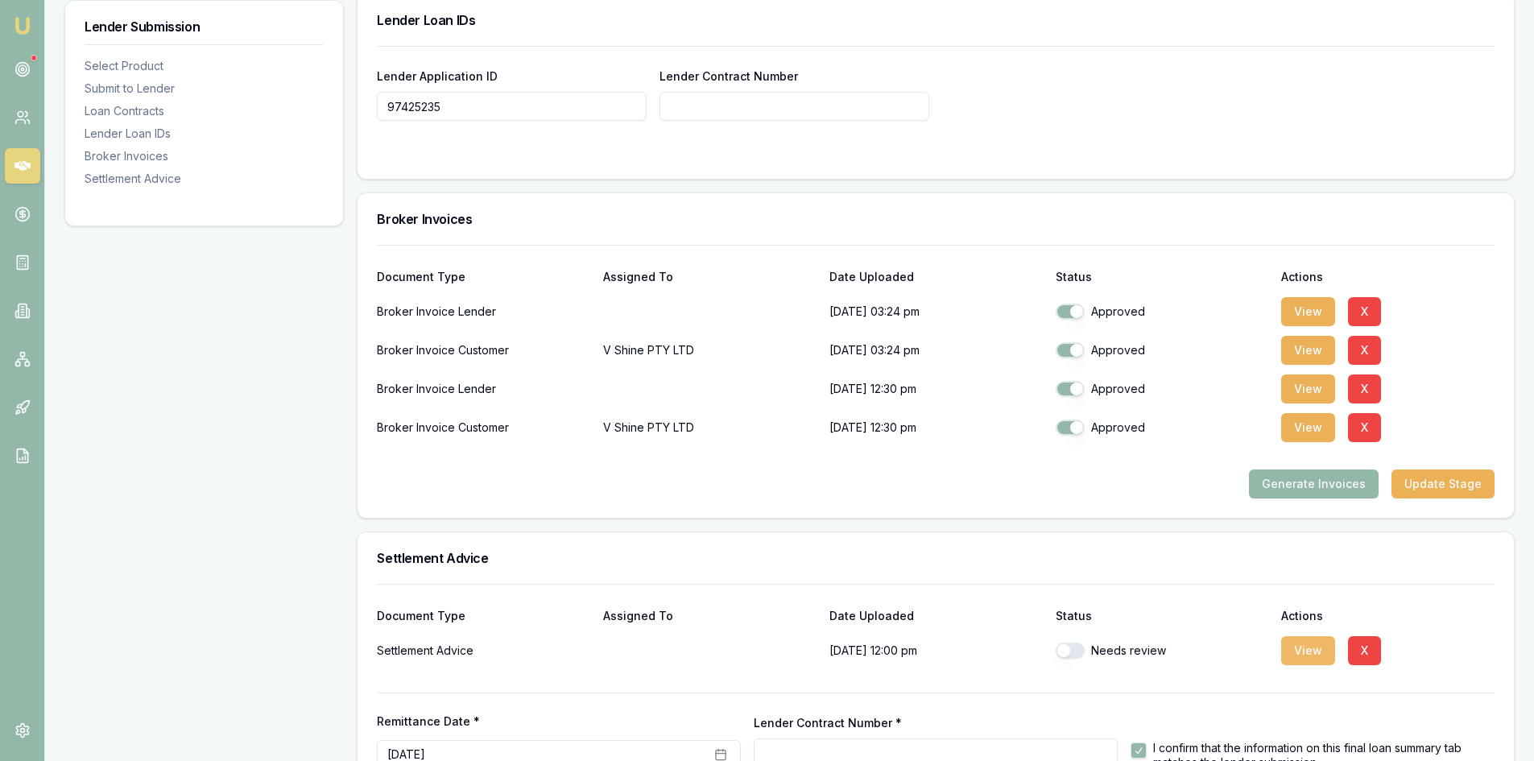
click at [1301, 660] on button "View" at bounding box center [1308, 650] width 54 height 29
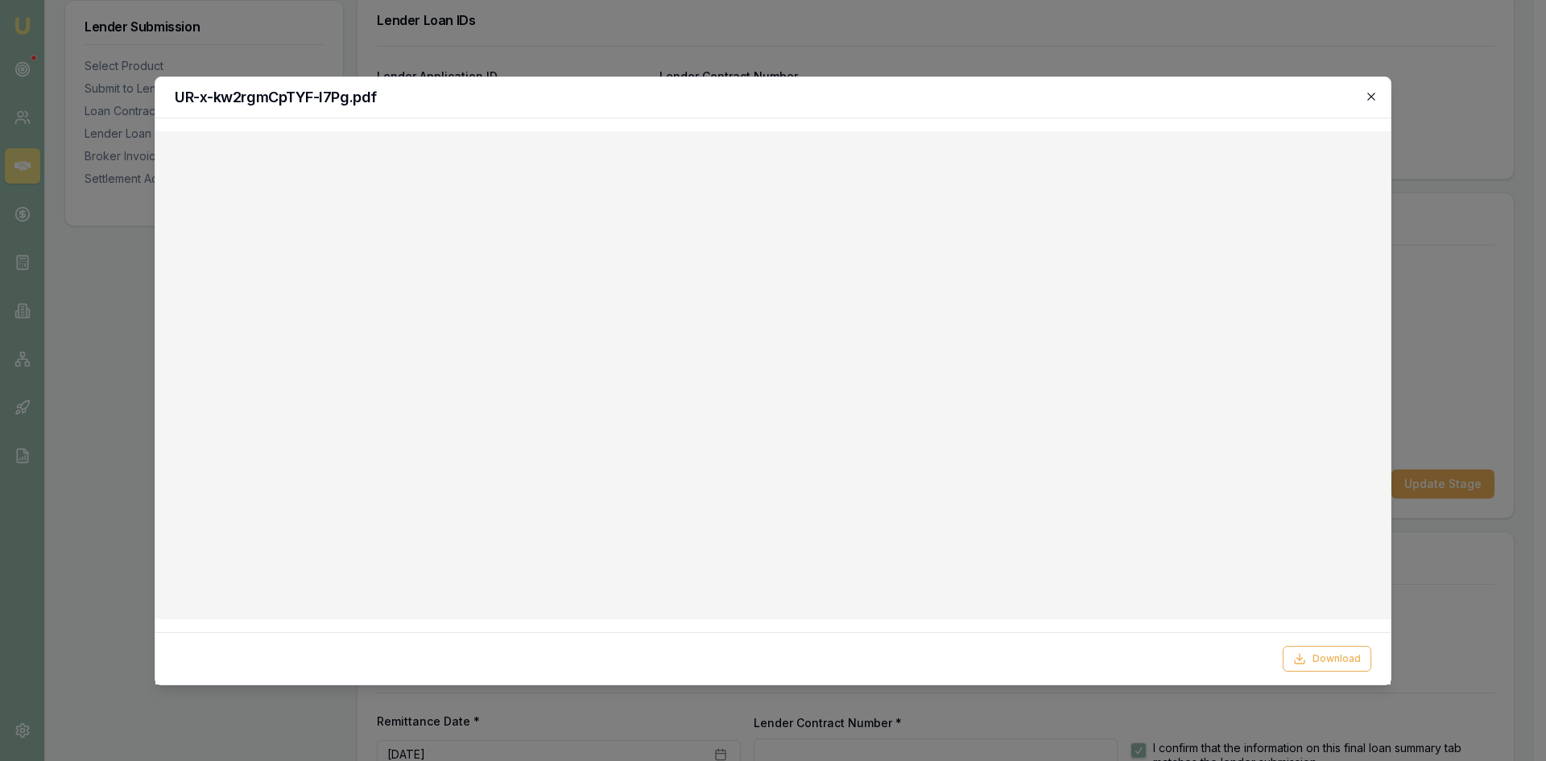
click at [1368, 100] on icon "button" at bounding box center [1371, 96] width 13 height 13
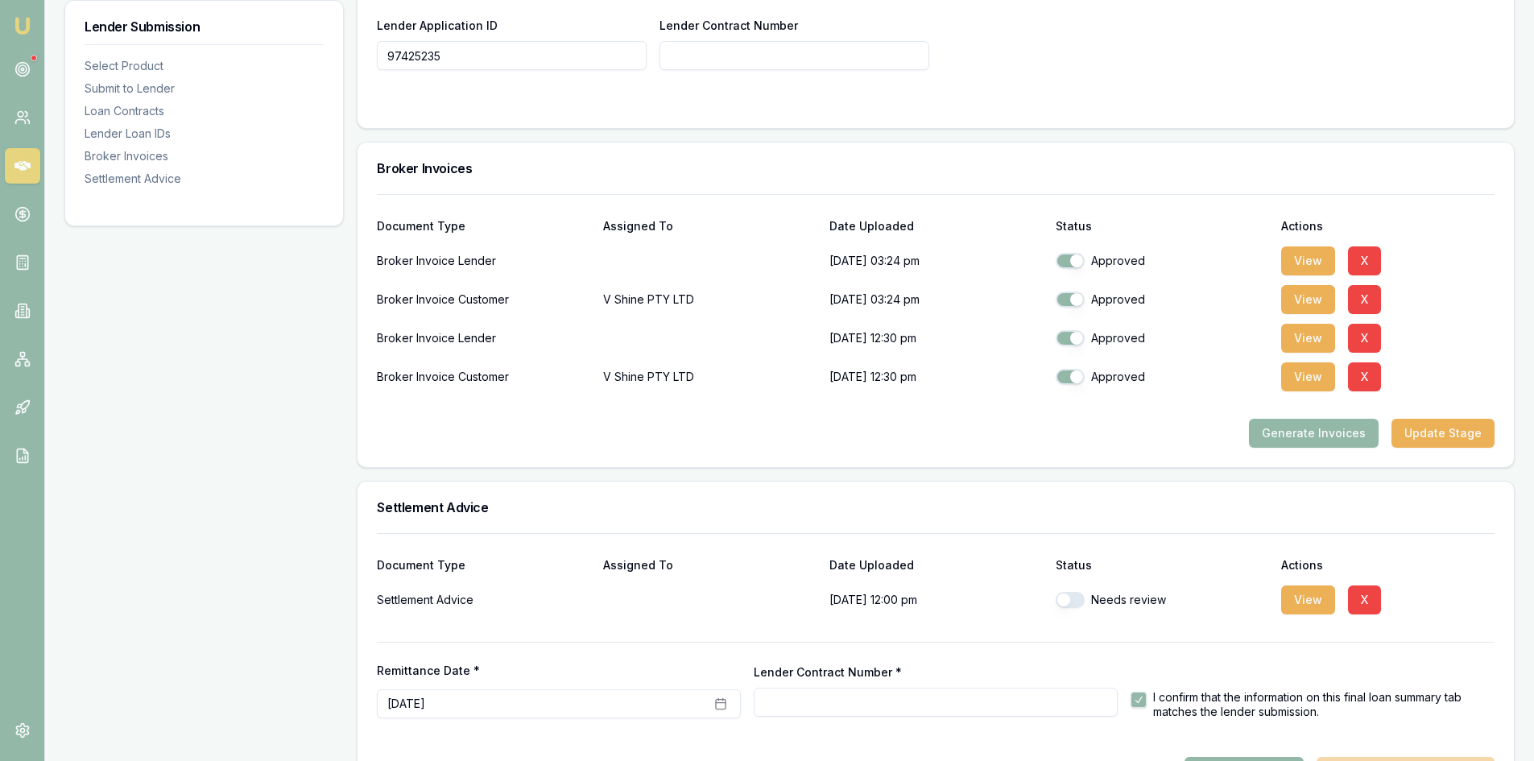
scroll to position [1275, 0]
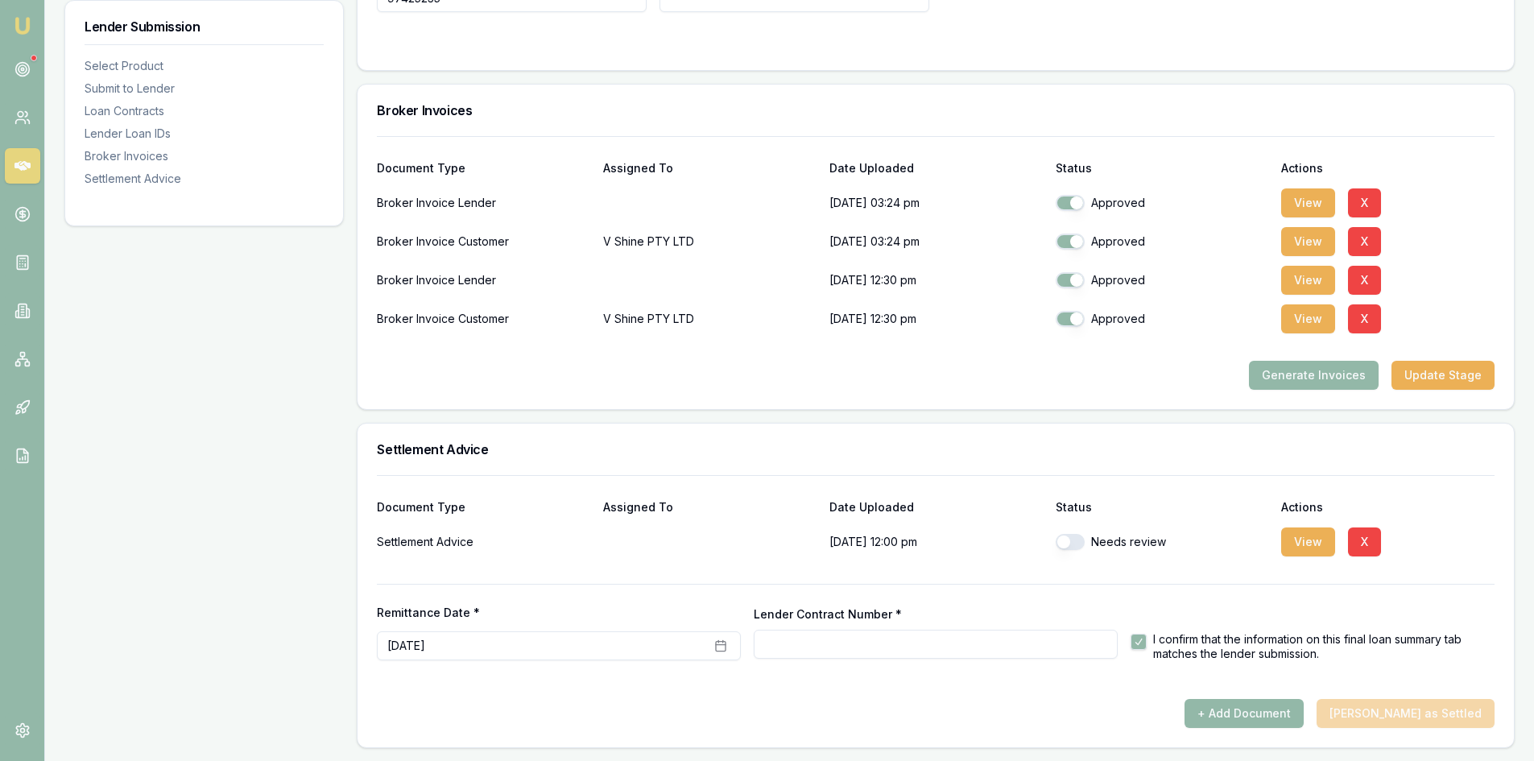
click at [892, 650] on input "Lender Contract Number *" at bounding box center [936, 644] width 364 height 29
paste input "RC97425235"
type input "RC97425235"
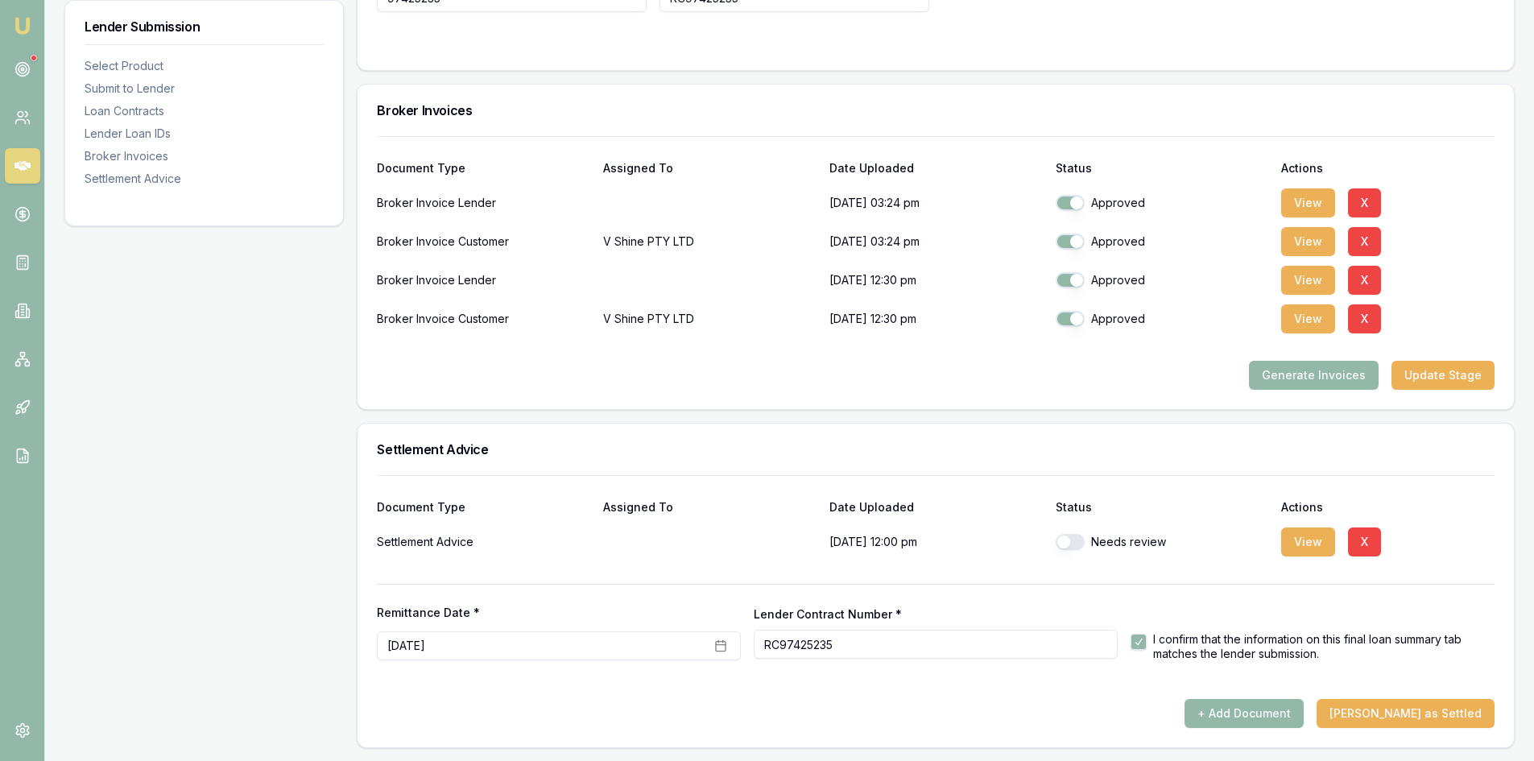
click at [1071, 545] on button "button" at bounding box center [1070, 542] width 29 height 16
checkbox input "true"
click at [1417, 711] on button "Mark Deal as Settled" at bounding box center [1406, 713] width 178 height 29
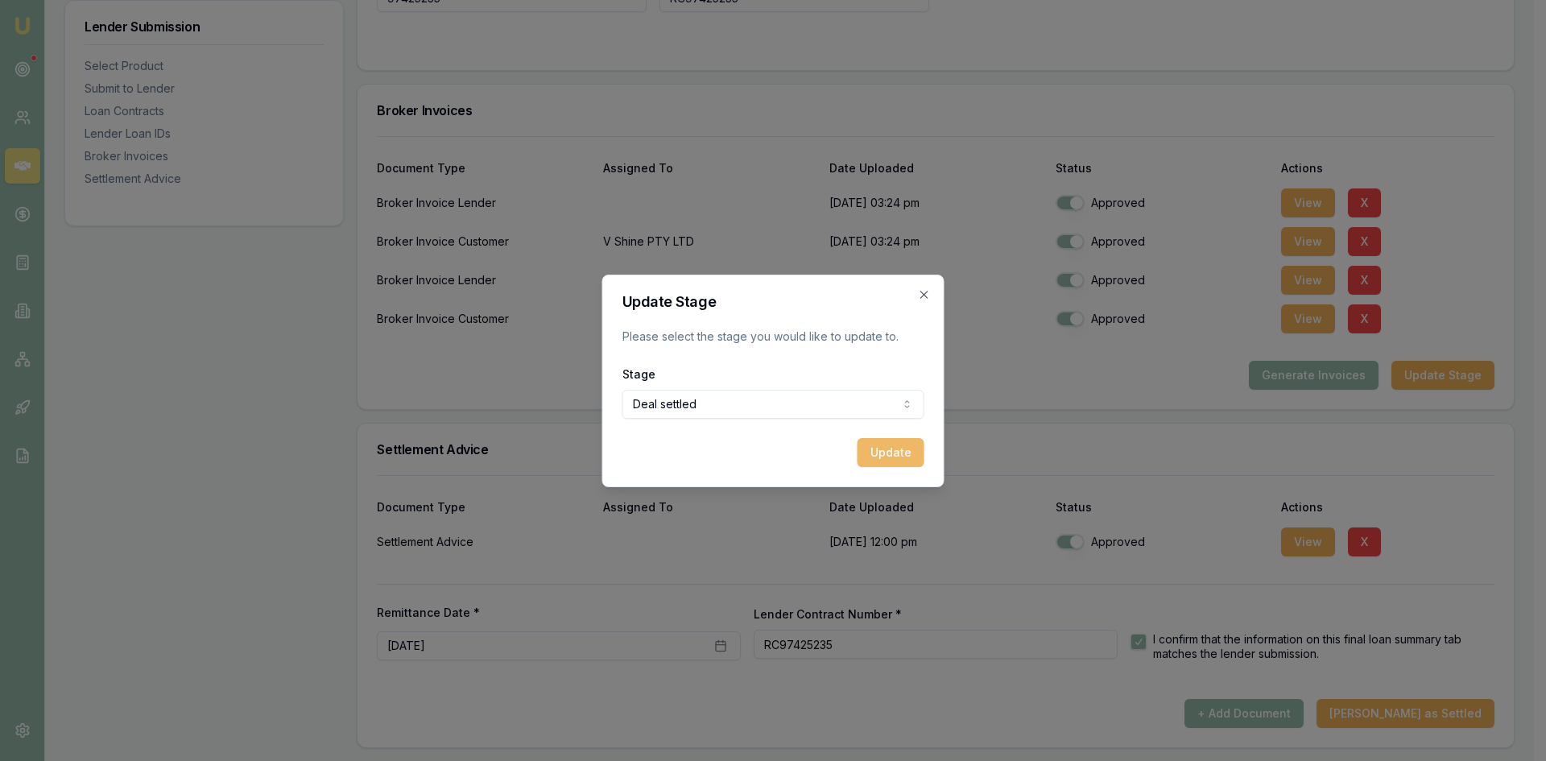
click at [875, 448] on button "Update" at bounding box center [891, 452] width 67 height 29
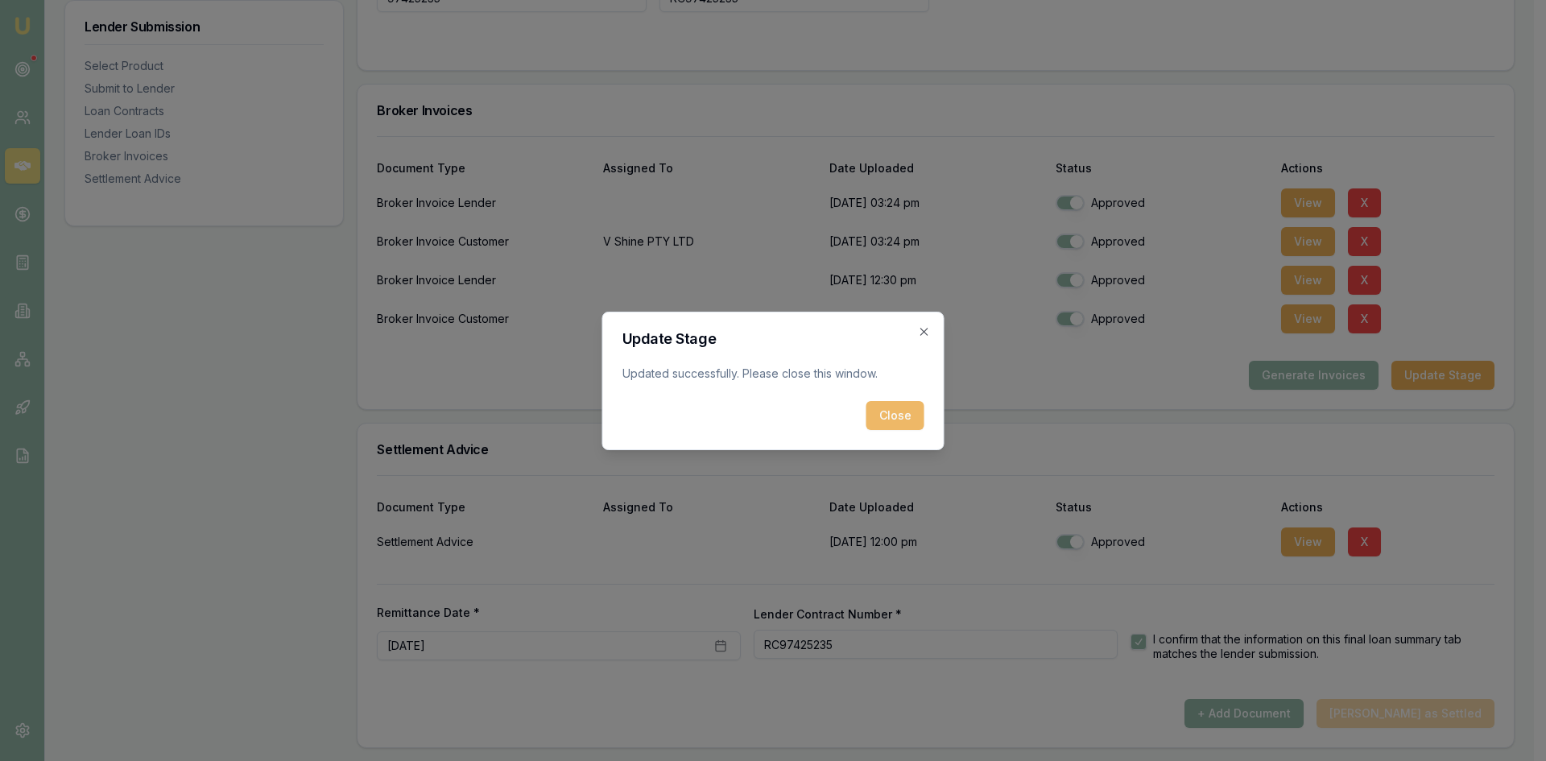
click at [895, 421] on button "Close" at bounding box center [896, 415] width 58 height 29
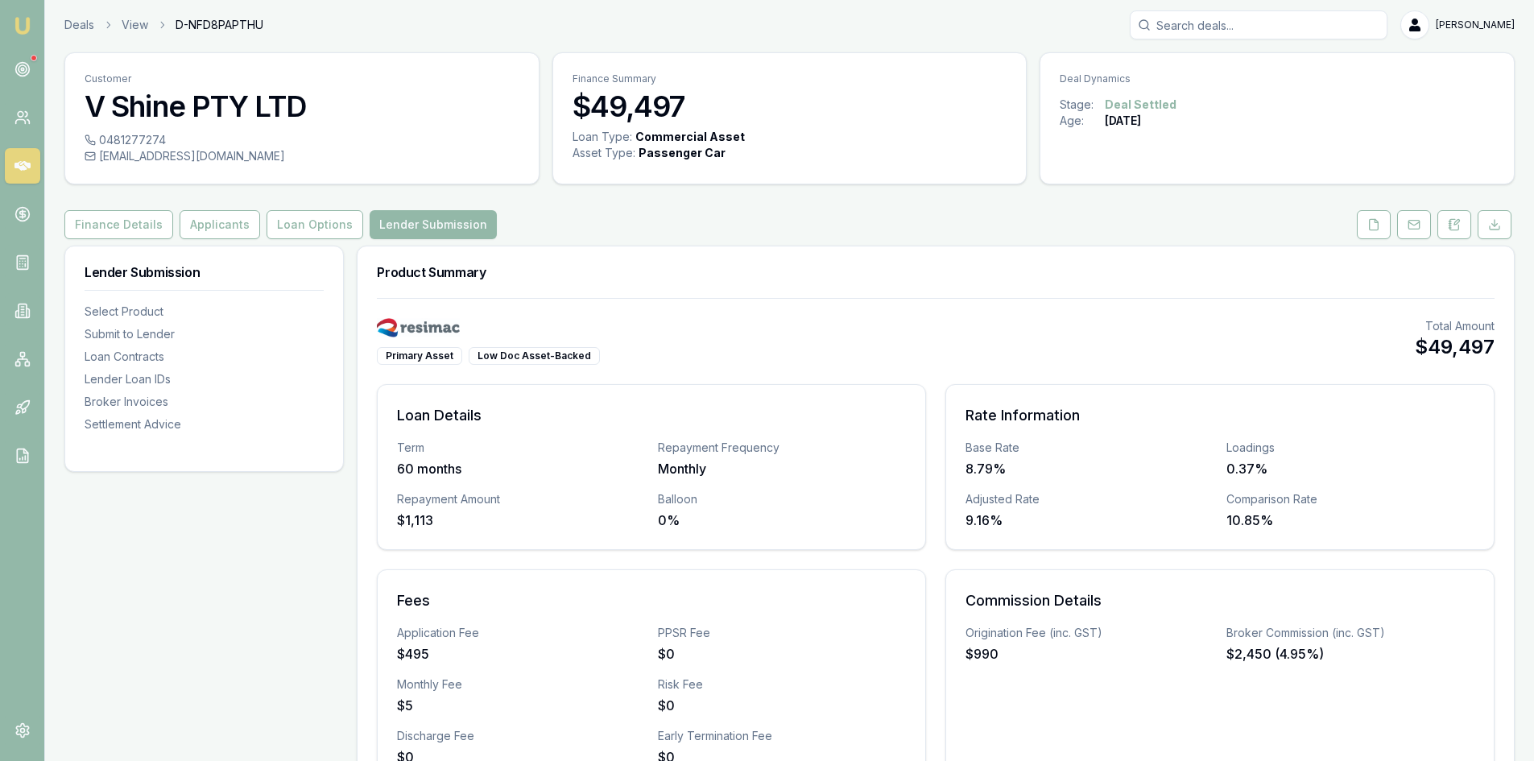
scroll to position [0, 0]
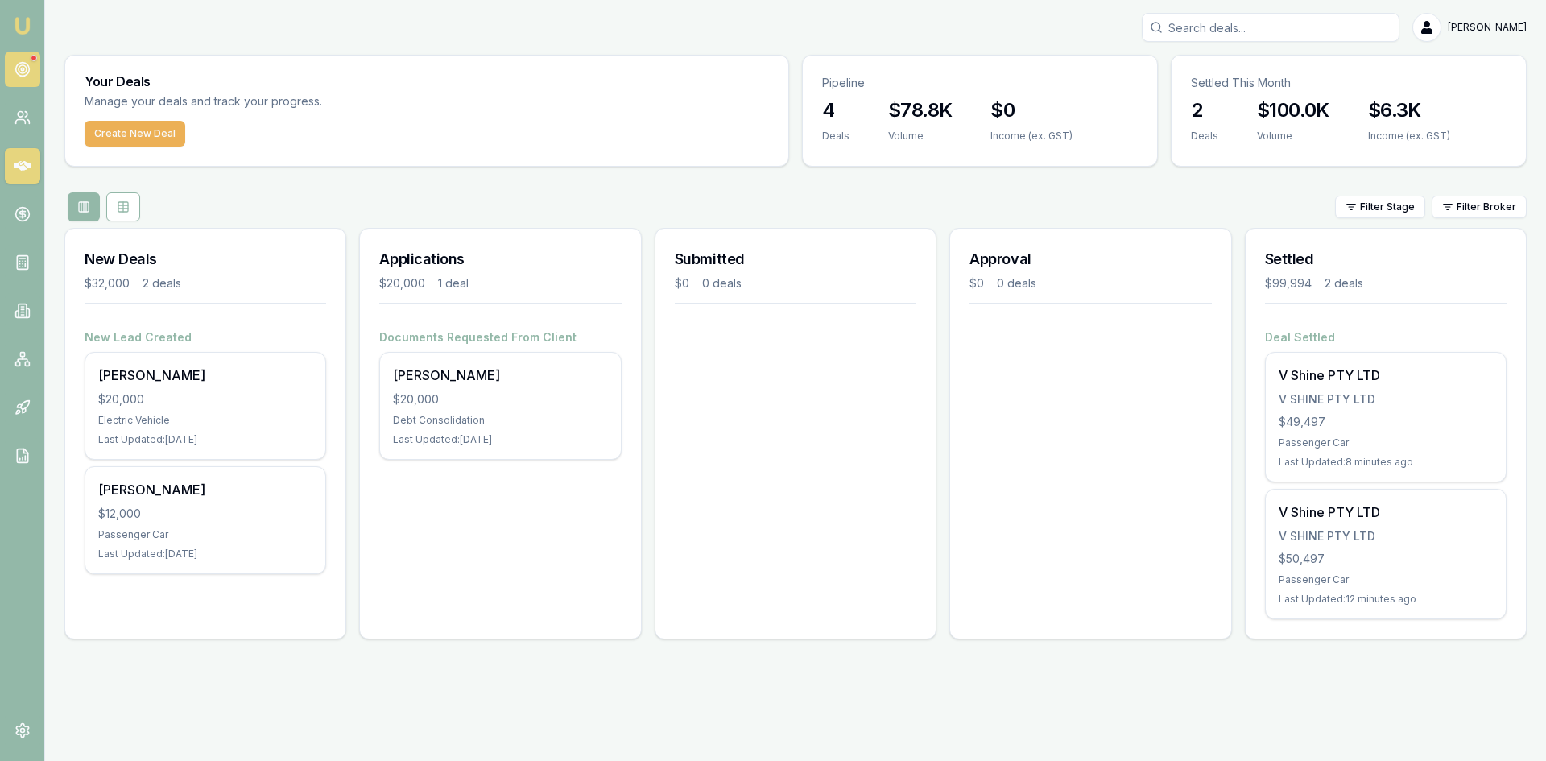
click at [32, 66] on link at bounding box center [22, 69] width 35 height 35
